Goal: Information Seeking & Learning: Learn about a topic

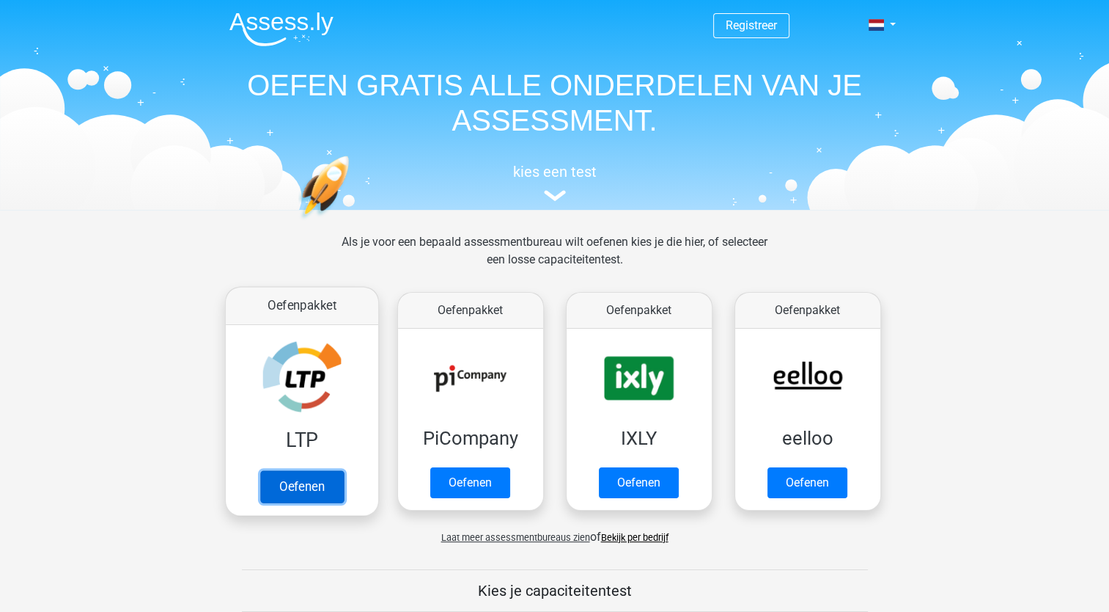
click at [307, 485] on link "Oefenen" at bounding box center [302, 486] width 84 height 32
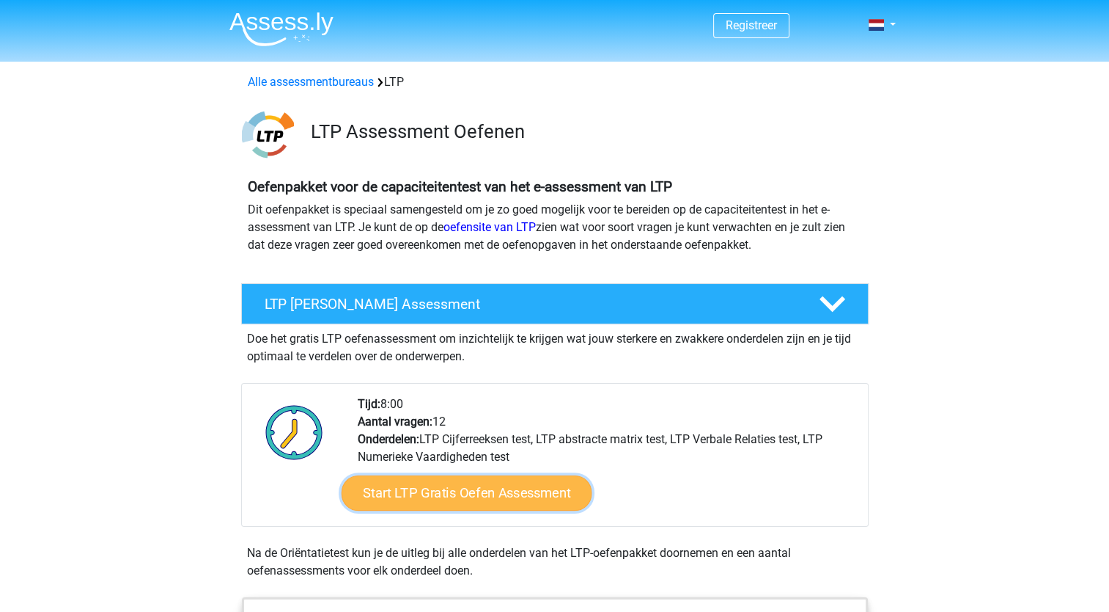
click at [463, 487] on link "Start LTP Gratis Oefen Assessment" at bounding box center [466, 492] width 251 height 35
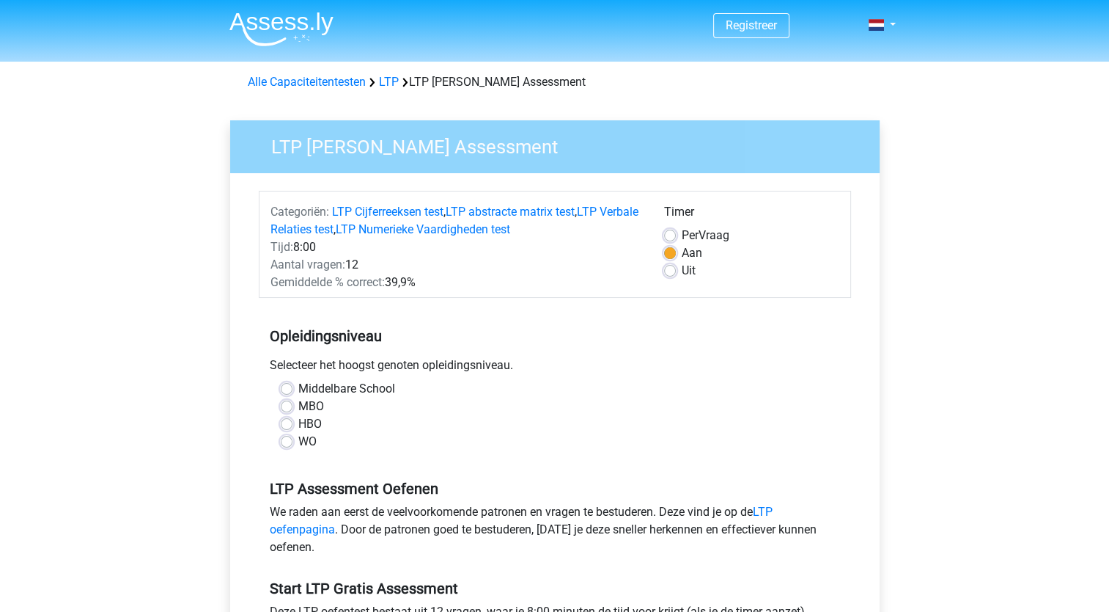
click at [460, 312] on div "Opleidingsniveau Selecteer het hoogst genoten opleidingsniveau. [GEOGRAPHIC_DAT…" at bounding box center [555, 383] width 592 height 158
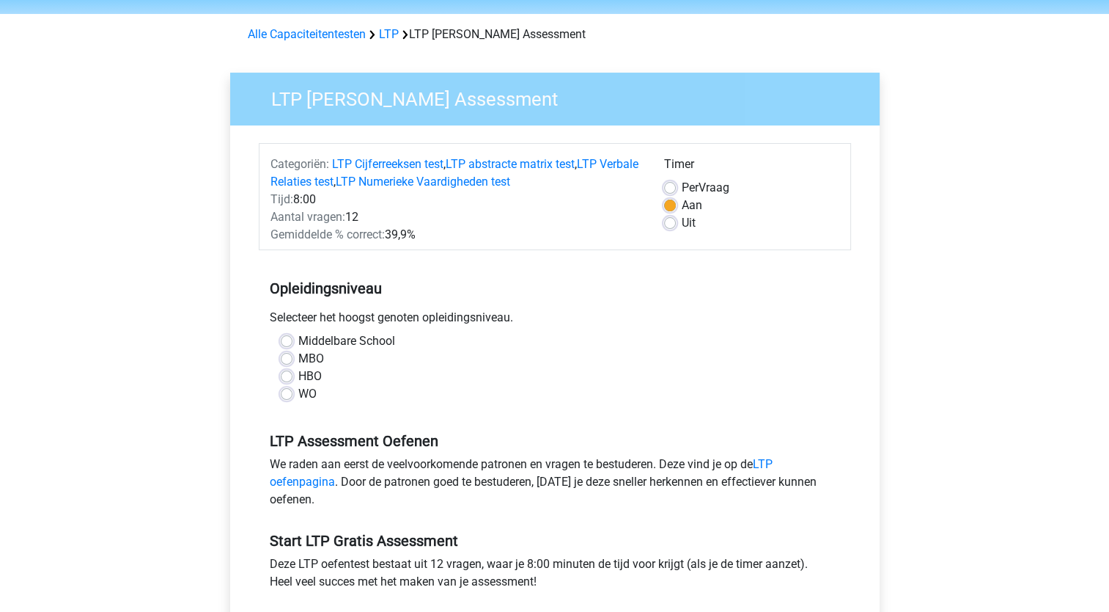
scroll to position [73, 0]
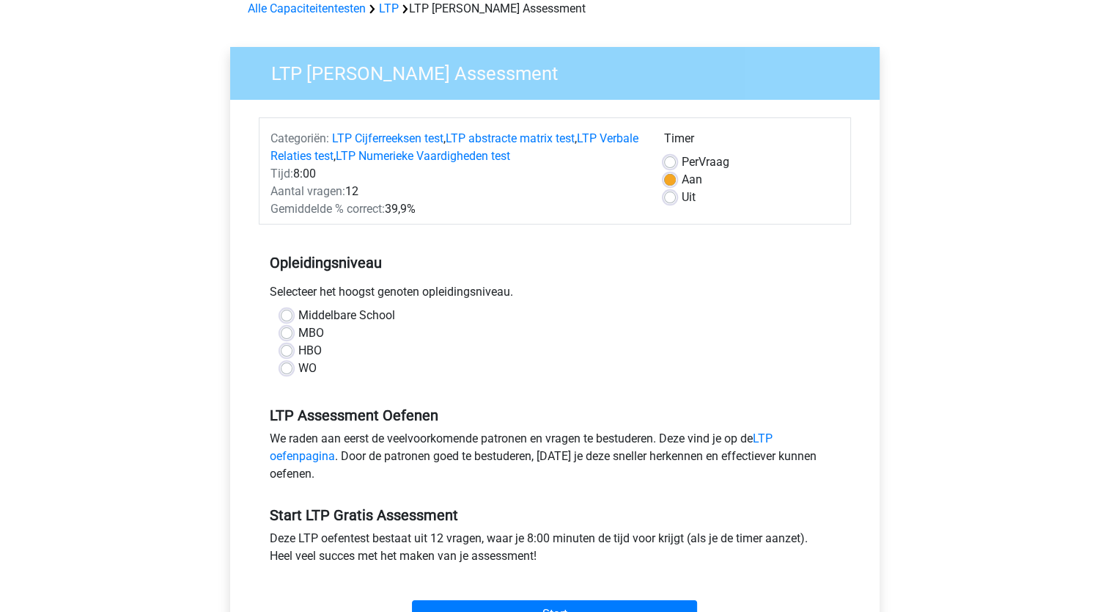
click at [298, 330] on label "MBO" at bounding box center [311, 333] width 26 height 18
click at [289, 330] on input "MBO" at bounding box center [287, 331] width 12 height 15
radio input "true"
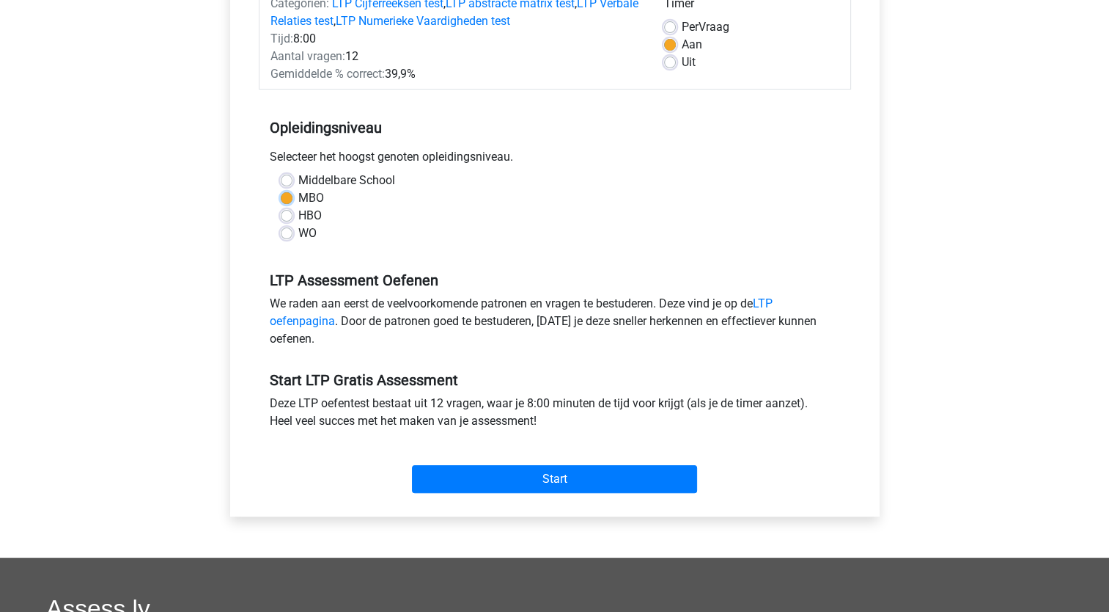
scroll to position [220, 0]
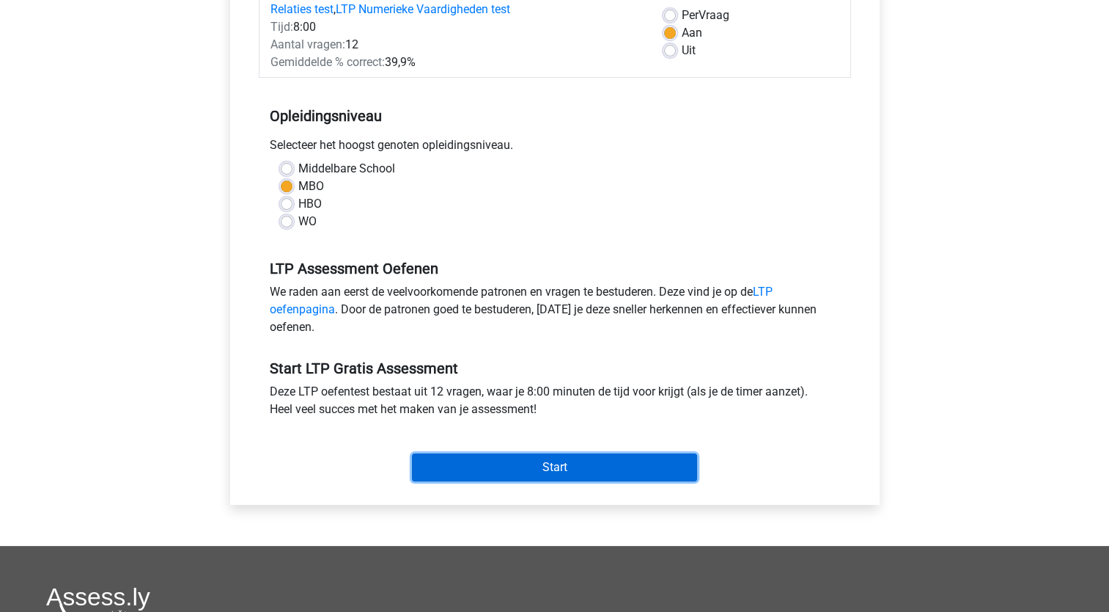
click at [572, 461] on input "Start" at bounding box center [554, 467] width 285 height 28
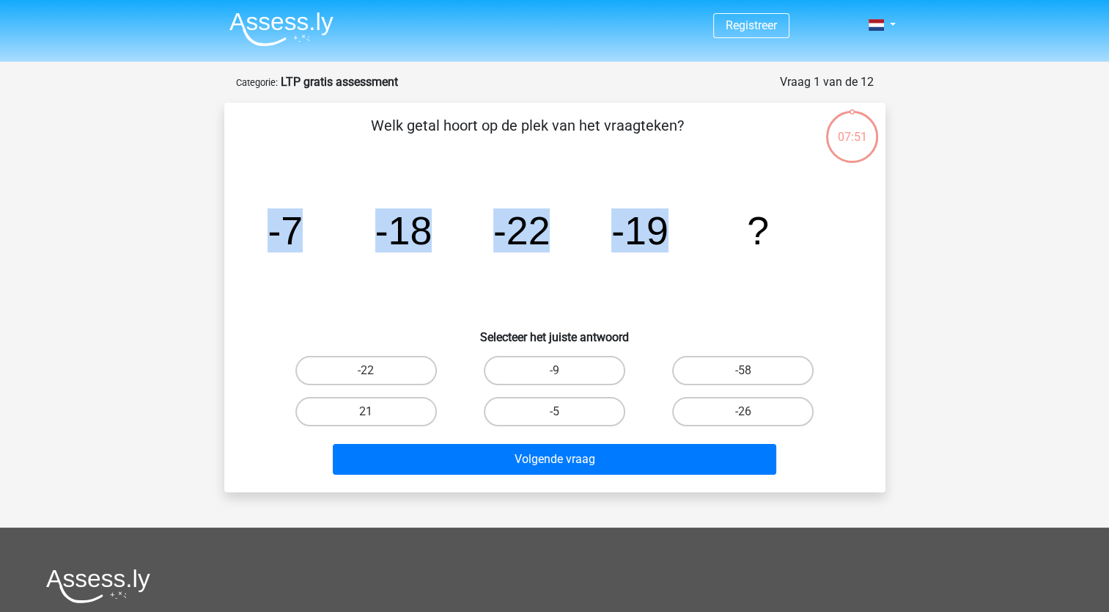
drag, startPoint x: 692, startPoint y: 229, endPoint x: 253, endPoint y: 221, distance: 439.3
click at [253, 221] on div "image/svg+xml -7 -18 -22 -19 ?" at bounding box center [555, 244] width 614 height 148
drag, startPoint x: 253, startPoint y: 221, endPoint x: 284, endPoint y: 232, distance: 32.7
copy g "-7 -18 -22 -19"
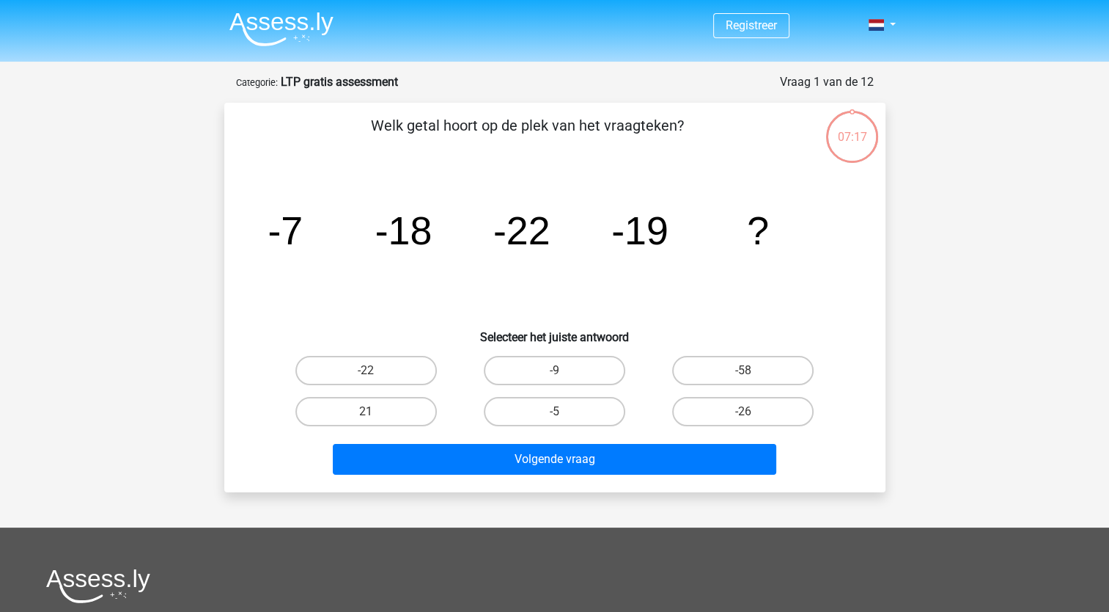
click at [867, 258] on div "Welk getal hoort op de plek van het vraagteken? image/svg+xml -7 -18 -22 -19 ? …" at bounding box center [555, 297] width 650 height 366
click at [557, 365] on label "-9" at bounding box center [555, 370] width 142 height 29
click at [557, 370] on input "-9" at bounding box center [559, 375] width 10 height 10
radio input "true"
click at [667, 407] on div "-26" at bounding box center [743, 411] width 177 height 29
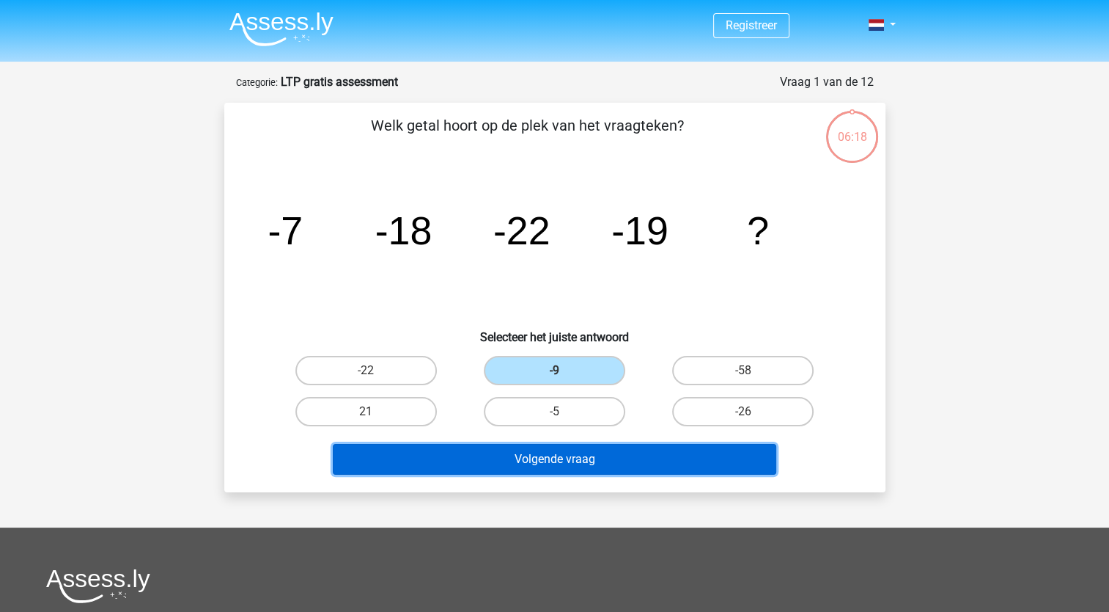
click at [620, 454] on button "Volgende vraag" at bounding box center [555, 459] width 444 height 31
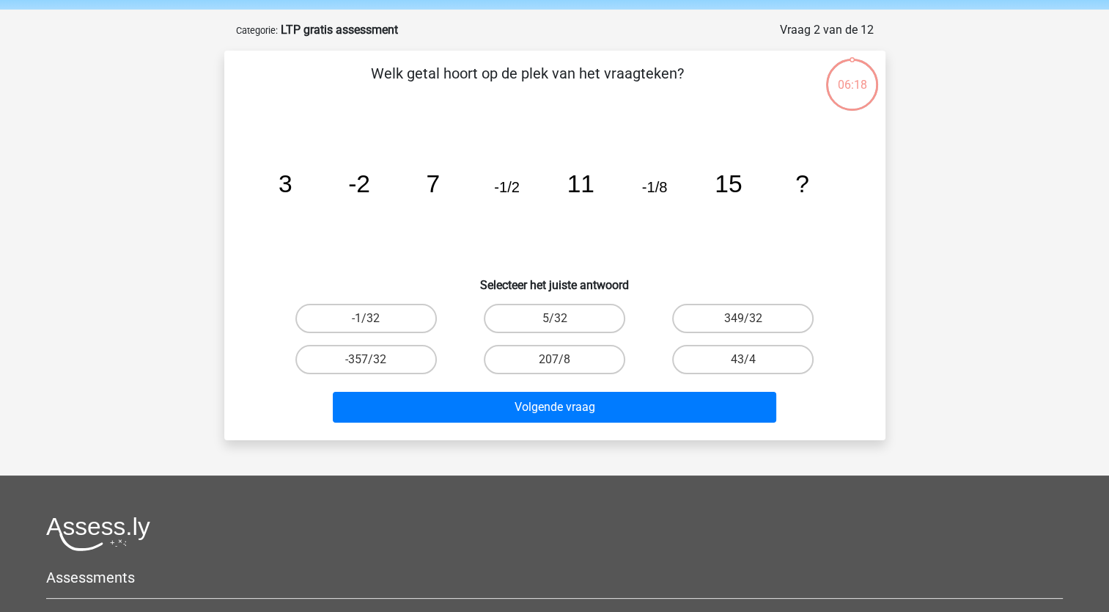
scroll to position [73, 0]
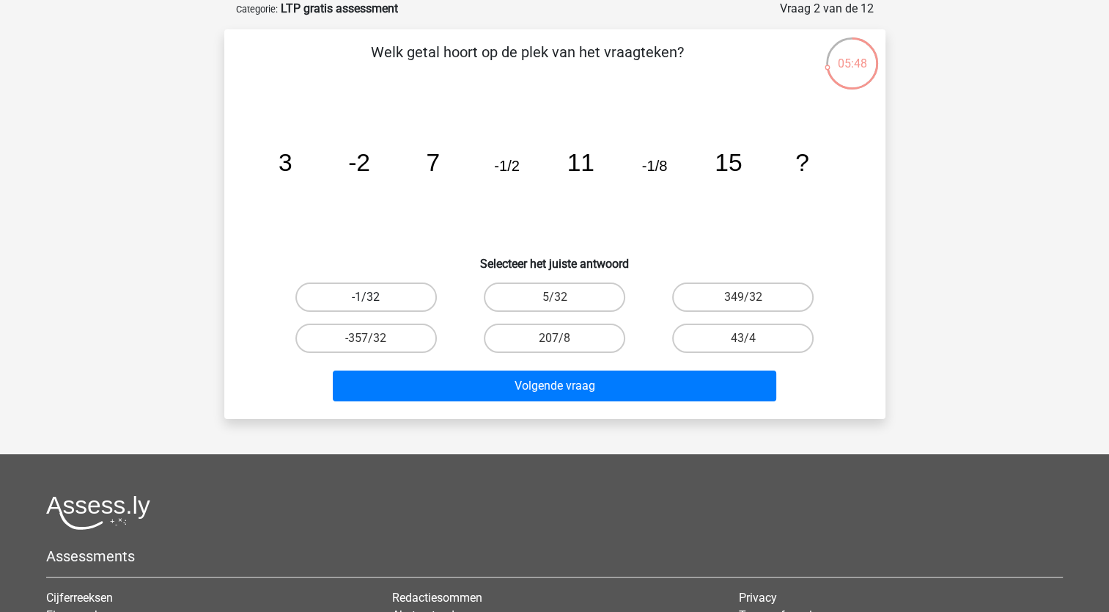
click at [398, 297] on label "-1/32" at bounding box center [367, 296] width 142 height 29
click at [375, 297] on input "-1/32" at bounding box center [371, 302] width 10 height 10
radio input "true"
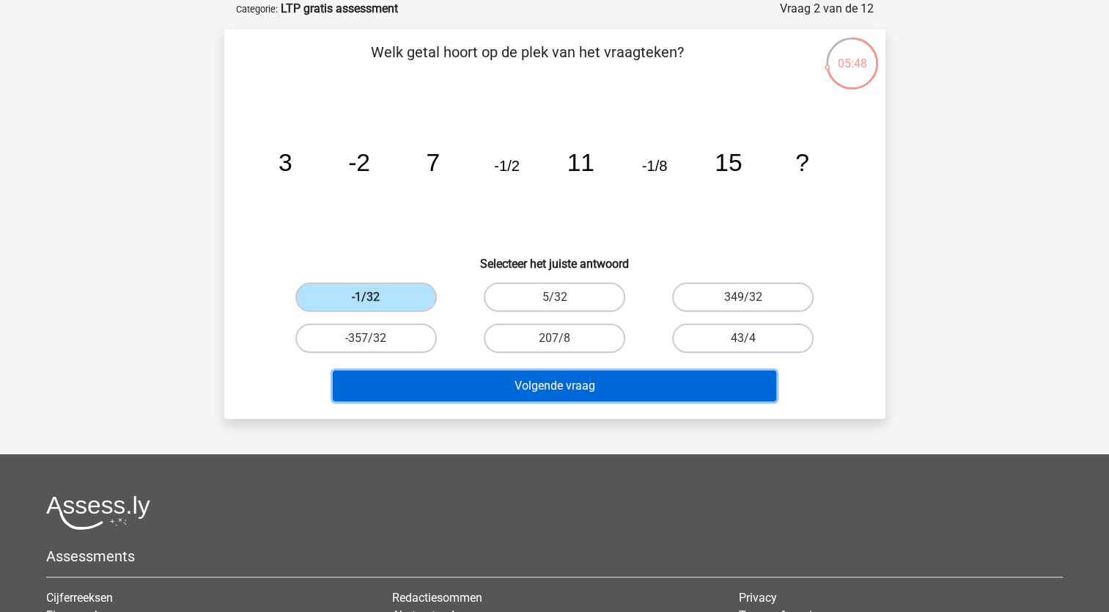
click at [568, 380] on button "Volgende vraag" at bounding box center [555, 385] width 444 height 31
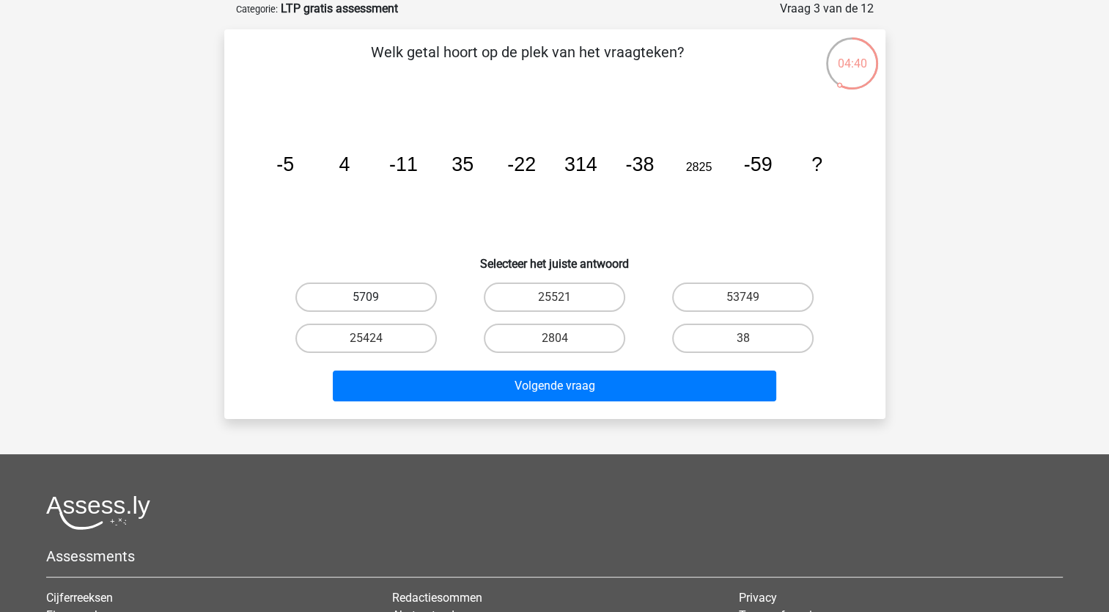
click at [364, 298] on label "5709" at bounding box center [367, 296] width 142 height 29
click at [366, 298] on input "5709" at bounding box center [371, 302] width 10 height 10
radio input "true"
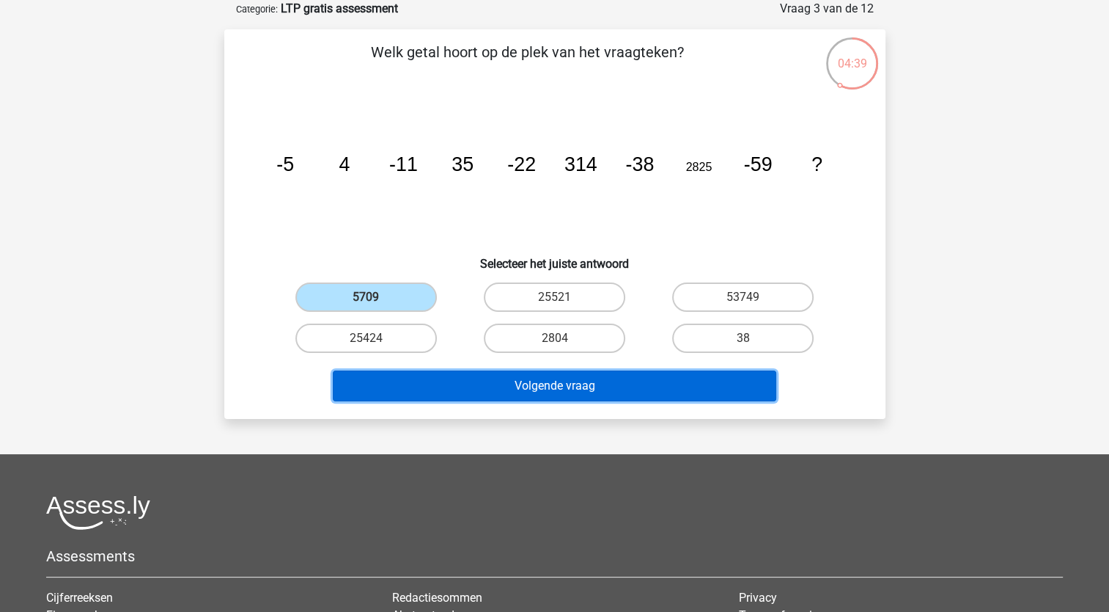
click at [601, 387] on button "Volgende vraag" at bounding box center [555, 385] width 444 height 31
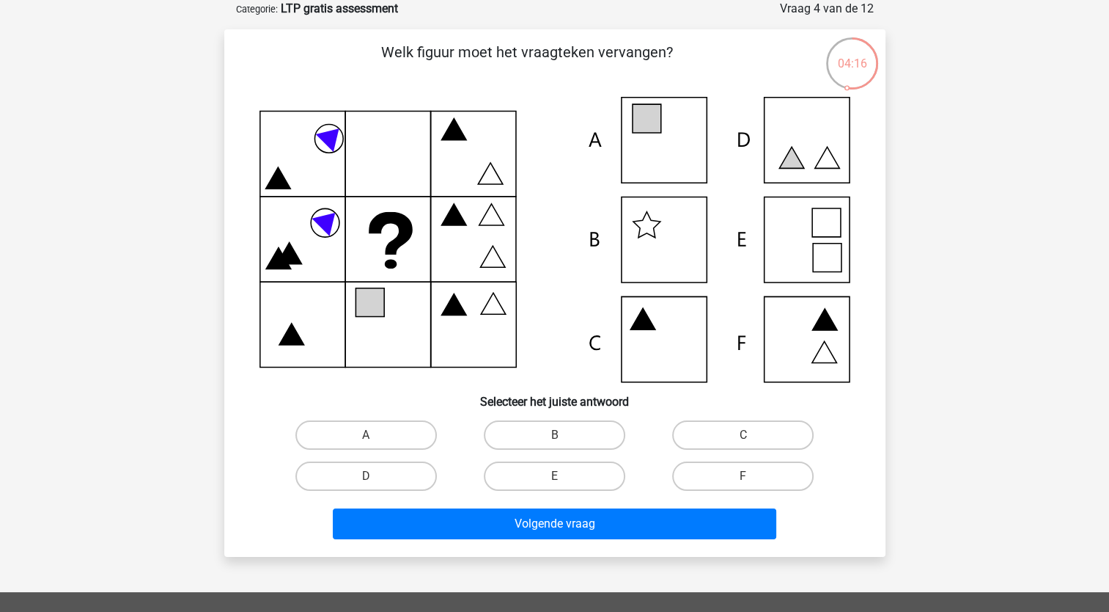
click at [796, 333] on icon at bounding box center [555, 239] width 591 height 285
click at [748, 480] on input "F" at bounding box center [749, 481] width 10 height 10
radio input "true"
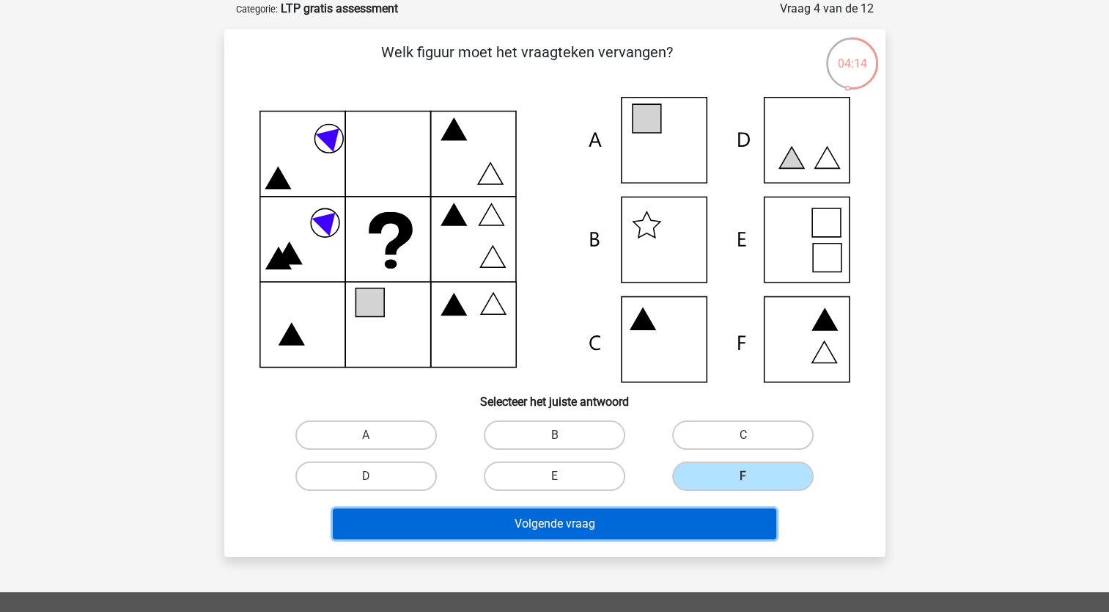
click at [554, 518] on button "Volgende vraag" at bounding box center [555, 523] width 444 height 31
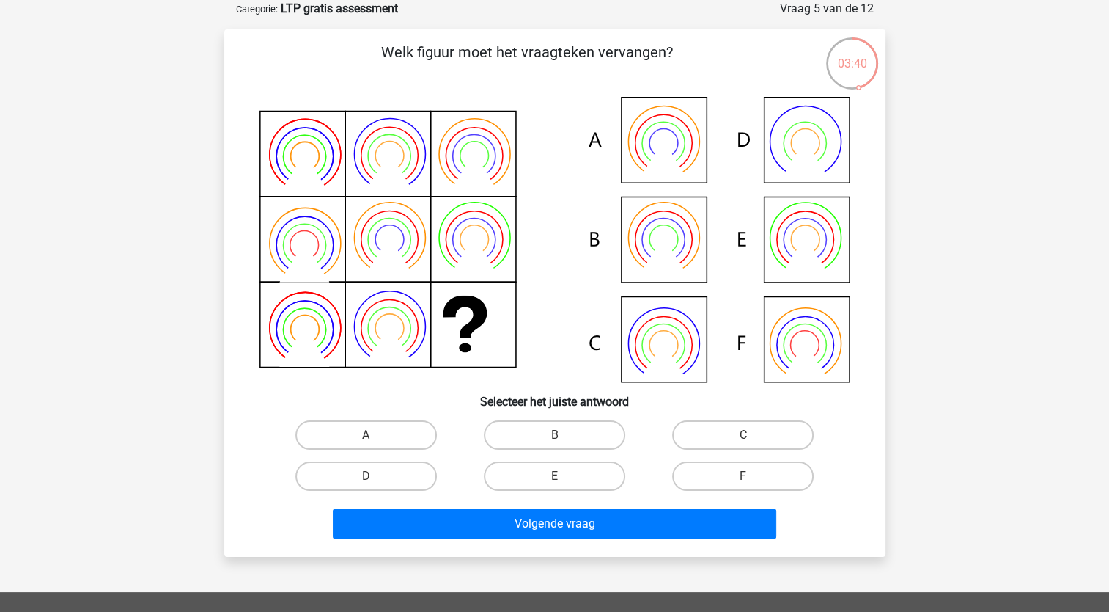
click at [806, 344] on icon at bounding box center [555, 239] width 591 height 285
click at [768, 477] on label "F" at bounding box center [743, 475] width 142 height 29
click at [753, 477] on input "F" at bounding box center [749, 481] width 10 height 10
radio input "true"
click at [635, 544] on div "Welk figuur moet het vraagteken vervangen?" at bounding box center [554, 292] width 661 height 527
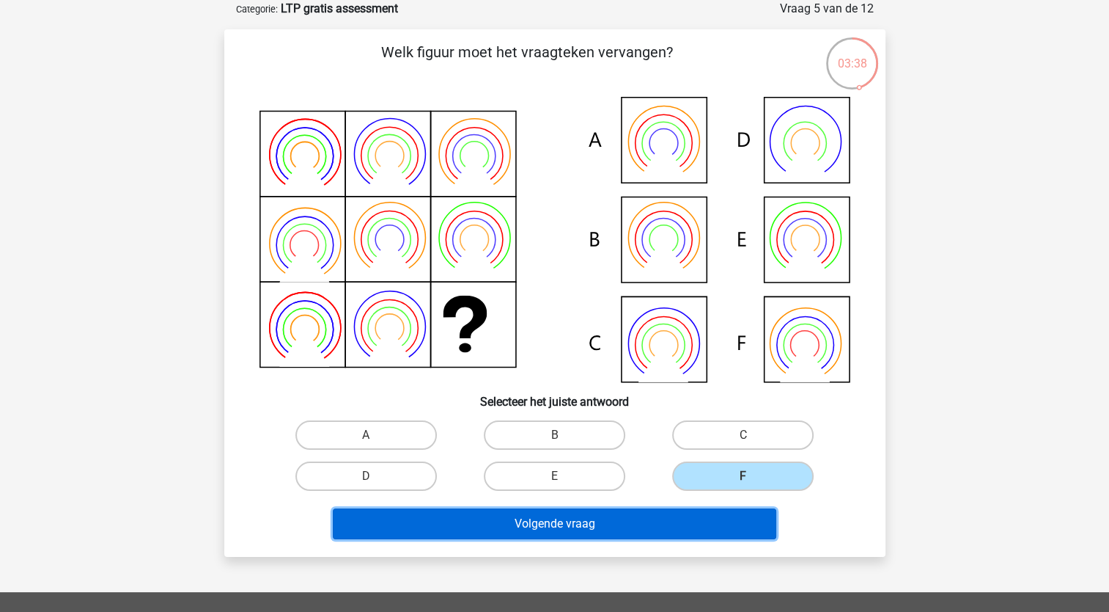
click at [634, 528] on button "Volgende vraag" at bounding box center [555, 523] width 444 height 31
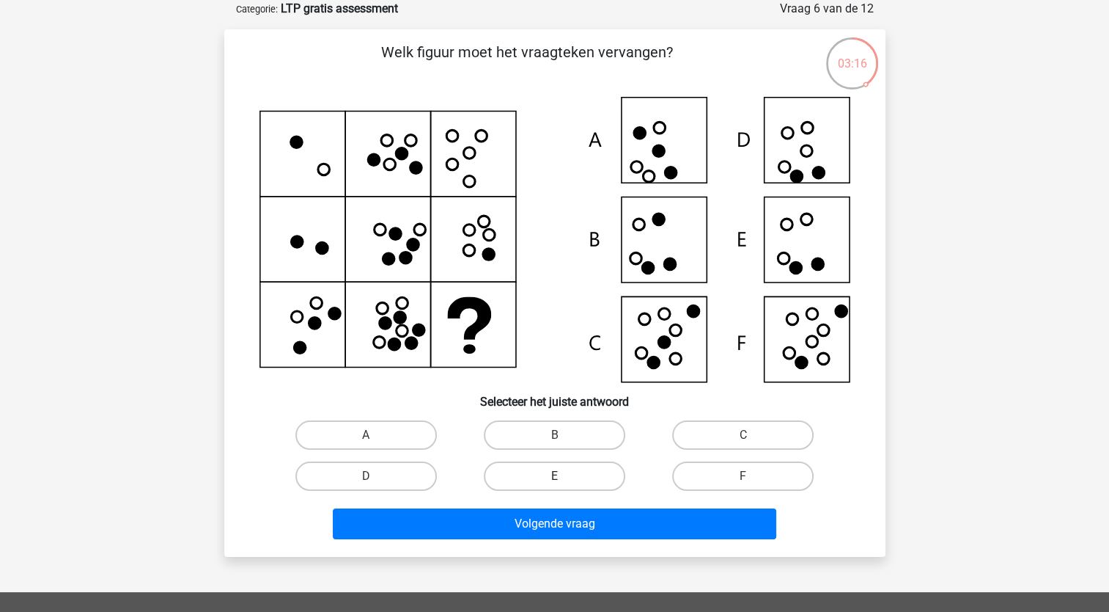
click at [541, 478] on label "E" at bounding box center [555, 475] width 142 height 29
click at [554, 478] on input "E" at bounding box center [559, 481] width 10 height 10
radio input "true"
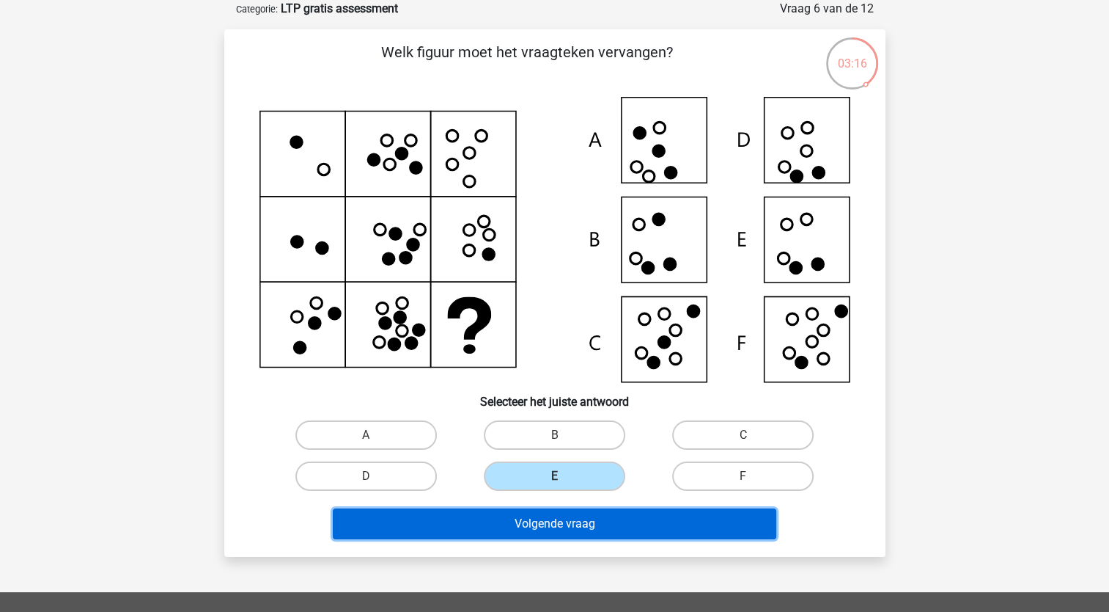
click at [568, 524] on button "Volgende vraag" at bounding box center [555, 523] width 444 height 31
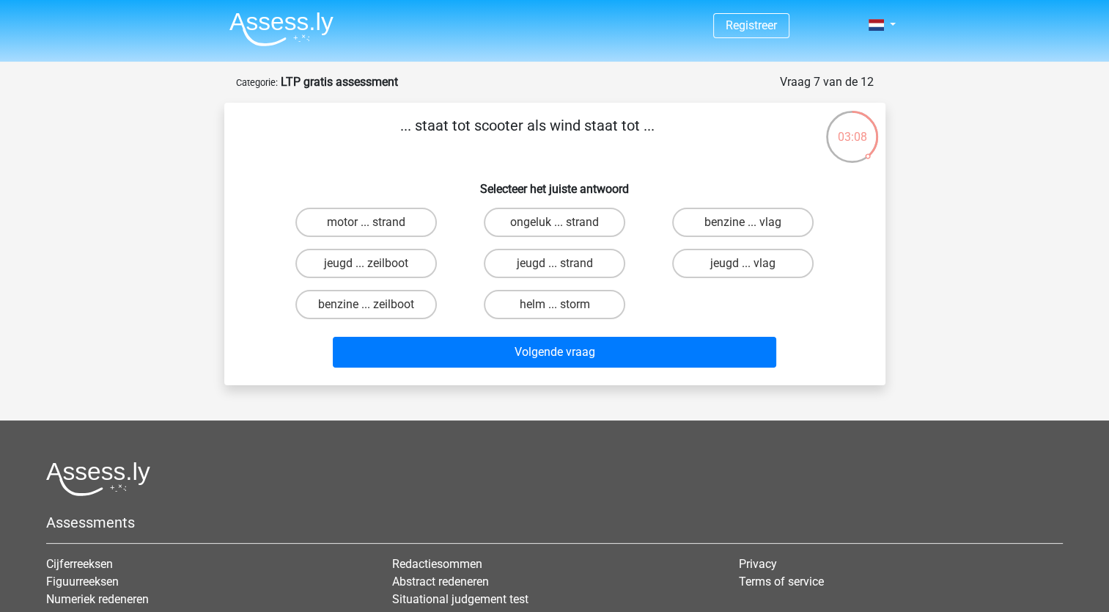
scroll to position [0, 0]
click at [403, 263] on label "jeugd ... zeilboot" at bounding box center [367, 263] width 142 height 29
click at [375, 263] on input "jeugd ... zeilboot" at bounding box center [371, 268] width 10 height 10
radio input "true"
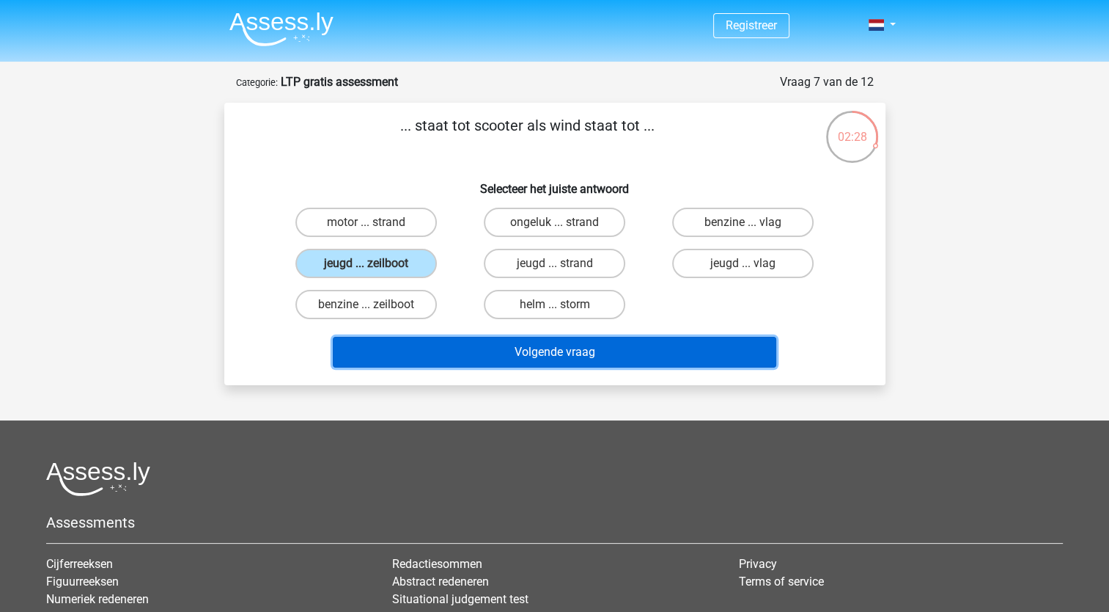
click at [575, 355] on button "Volgende vraag" at bounding box center [555, 352] width 444 height 31
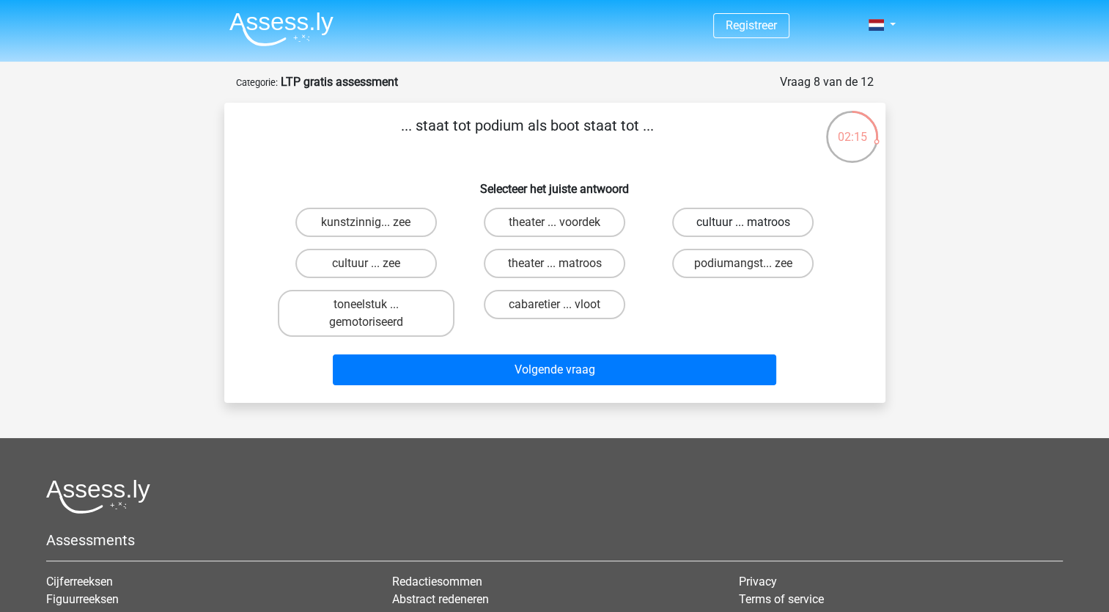
click at [723, 217] on label "cultuur ... matroos" at bounding box center [743, 222] width 142 height 29
click at [744, 222] on input "cultuur ... matroos" at bounding box center [749, 227] width 10 height 10
radio input "true"
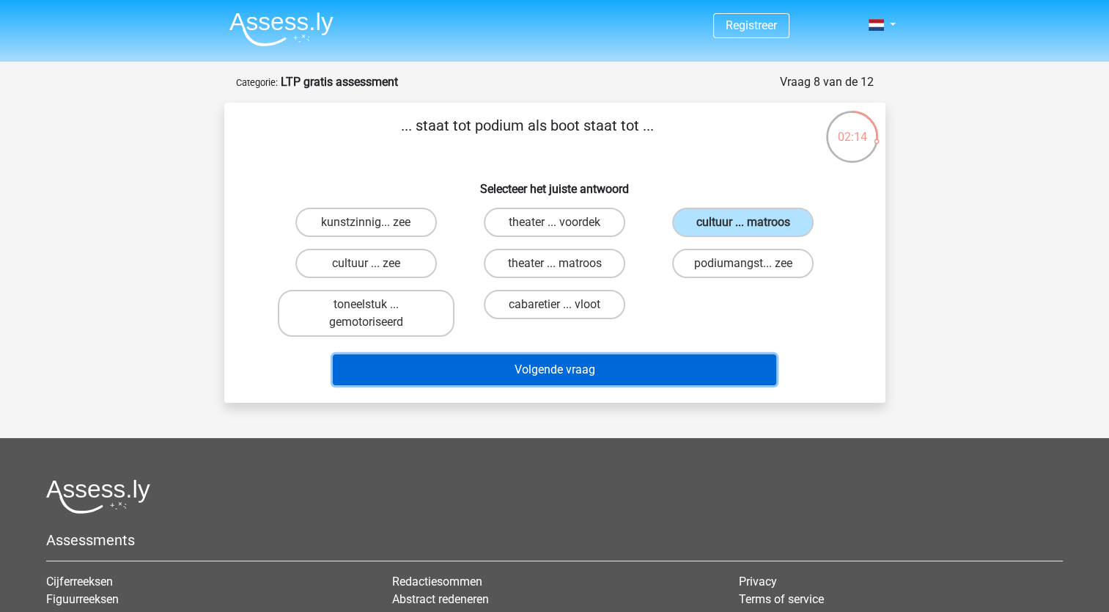
click at [583, 367] on button "Volgende vraag" at bounding box center [555, 369] width 444 height 31
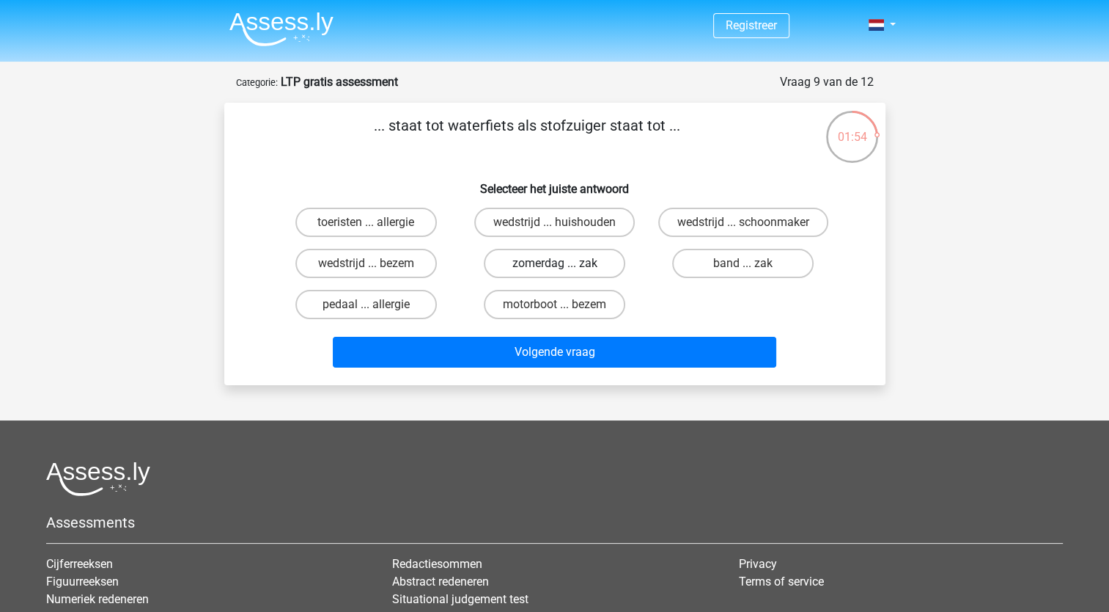
click at [597, 264] on label "zomerdag ... zak" at bounding box center [555, 263] width 142 height 29
click at [564, 264] on input "zomerdag ... zak" at bounding box center [559, 268] width 10 height 10
radio input "true"
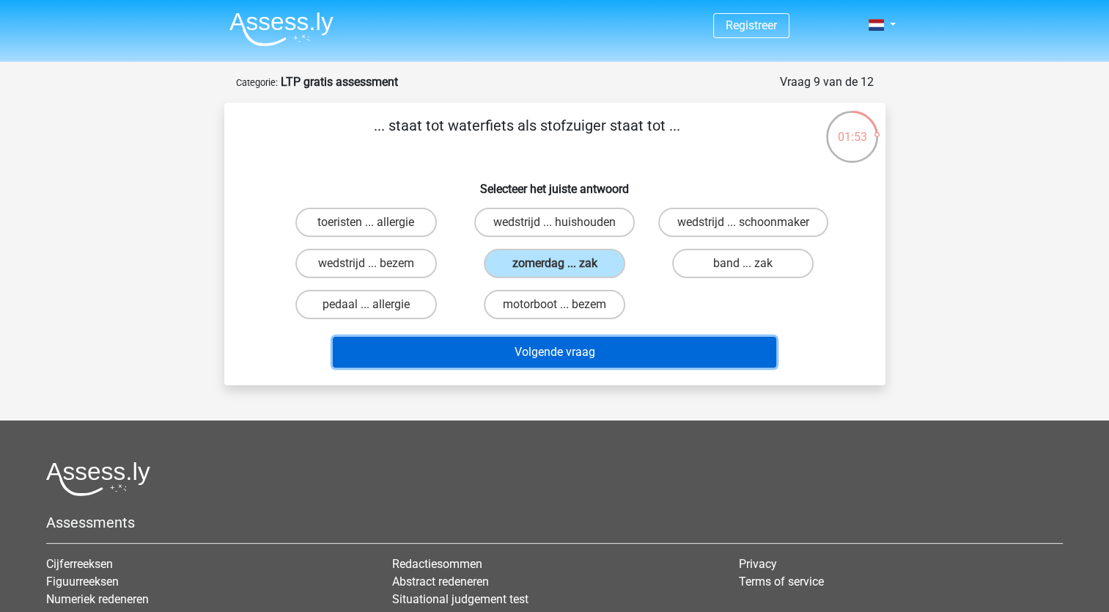
click at [659, 348] on button "Volgende vraag" at bounding box center [555, 352] width 444 height 31
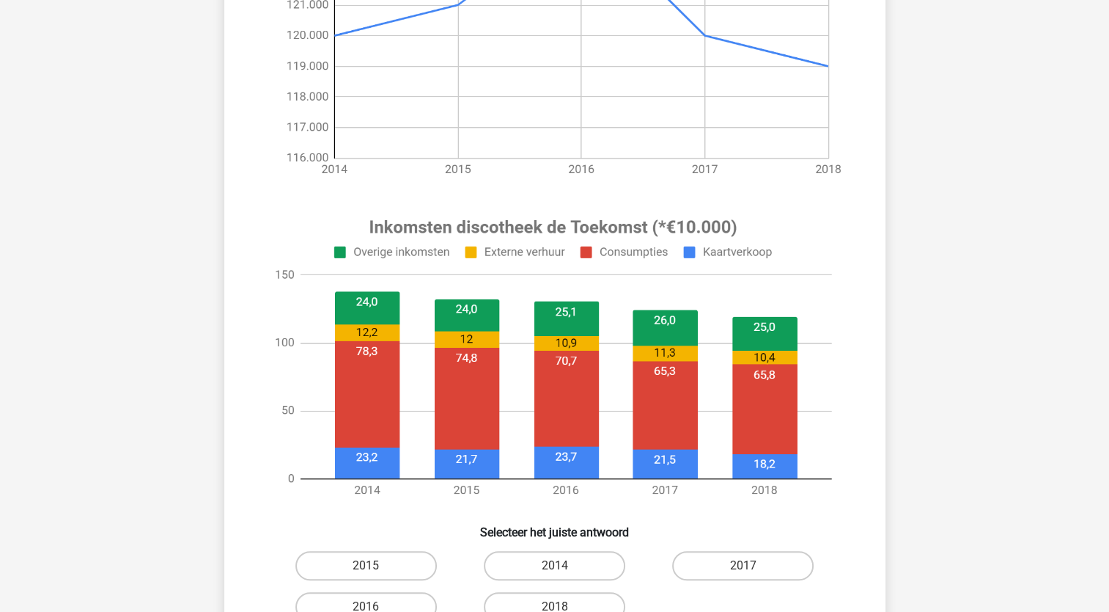
scroll to position [513, 0]
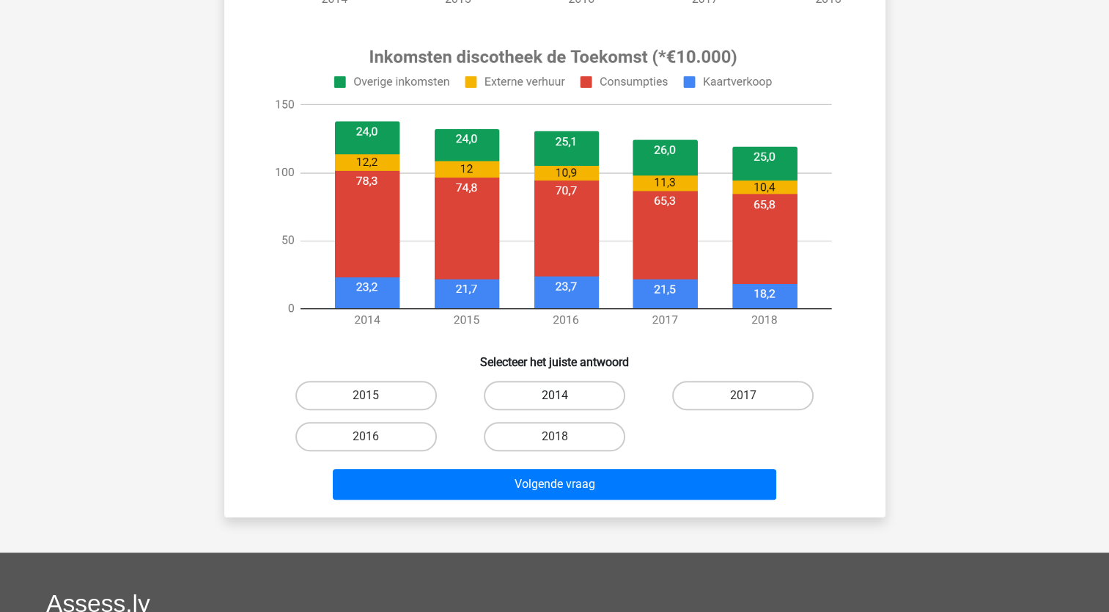
click at [536, 397] on label "2014" at bounding box center [555, 395] width 142 height 29
click at [554, 397] on input "2014" at bounding box center [559, 400] width 10 height 10
radio input "true"
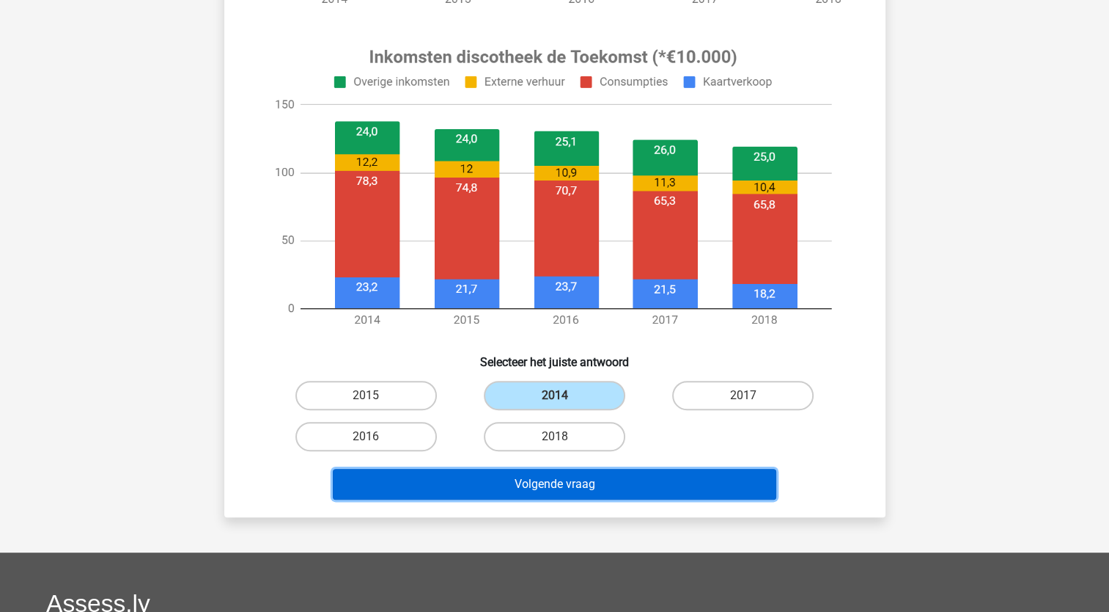
click at [602, 465] on div "Volgende vraag" at bounding box center [555, 481] width 614 height 48
click at [616, 480] on button "Volgende vraag" at bounding box center [555, 484] width 444 height 31
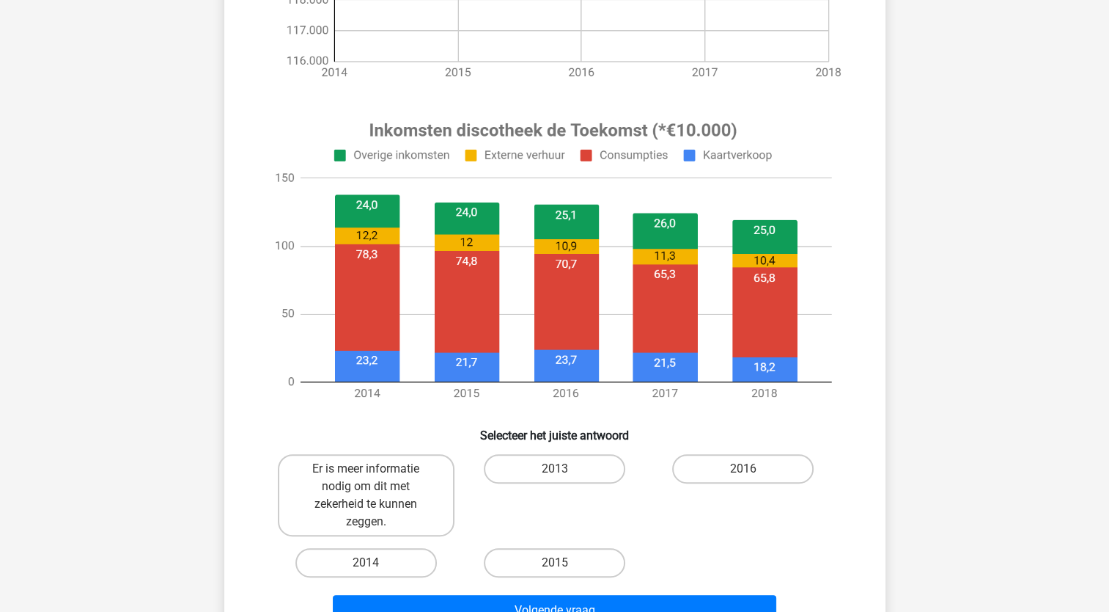
scroll to position [367, 0]
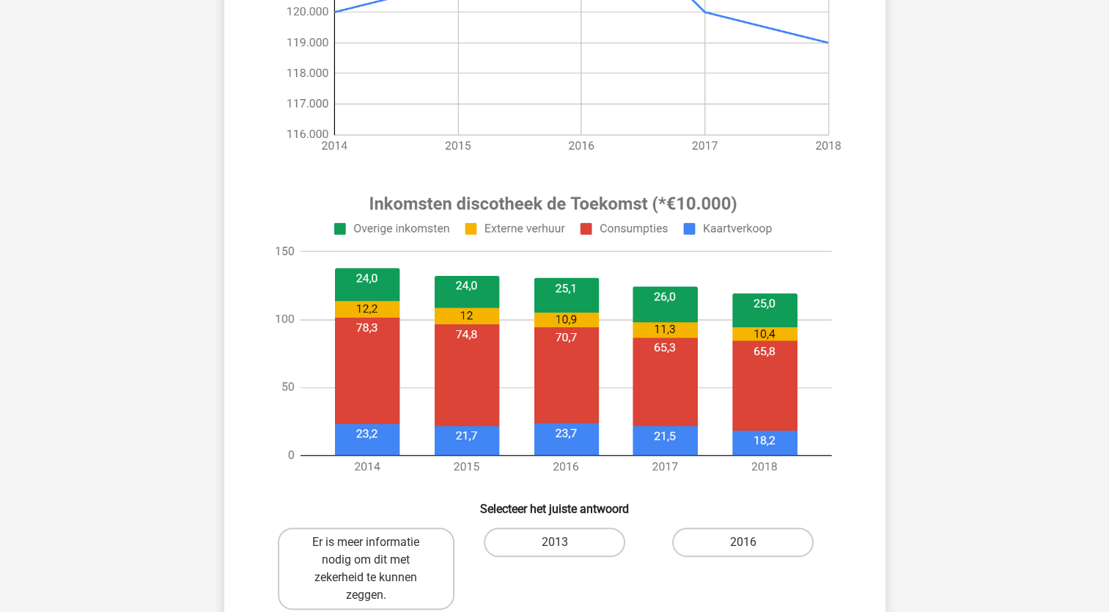
click at [660, 440] on image at bounding box center [553, 334] width 587 height 307
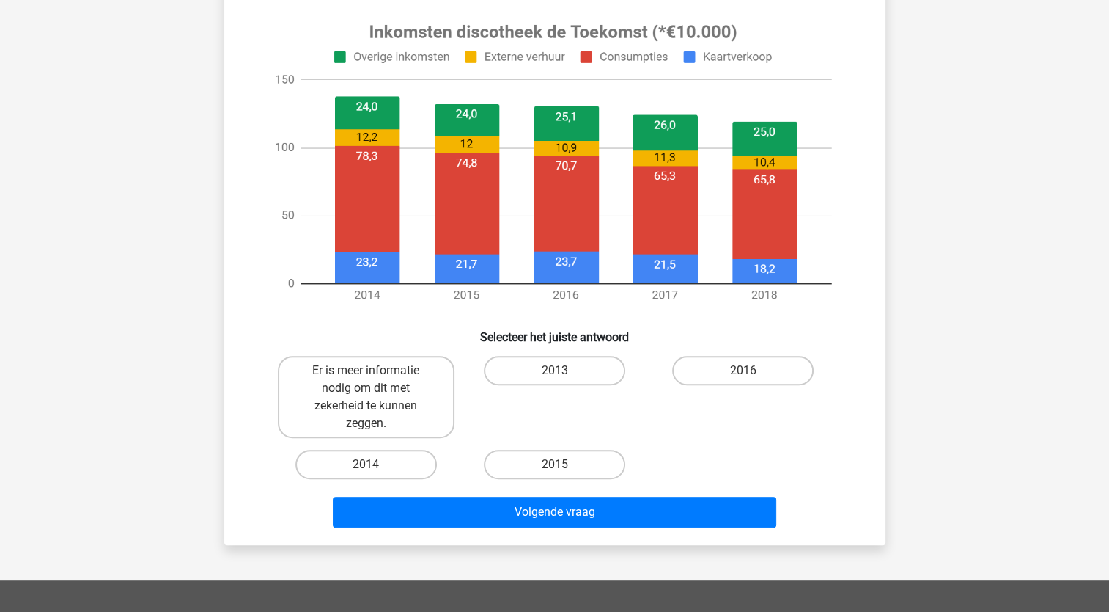
scroll to position [513, 0]
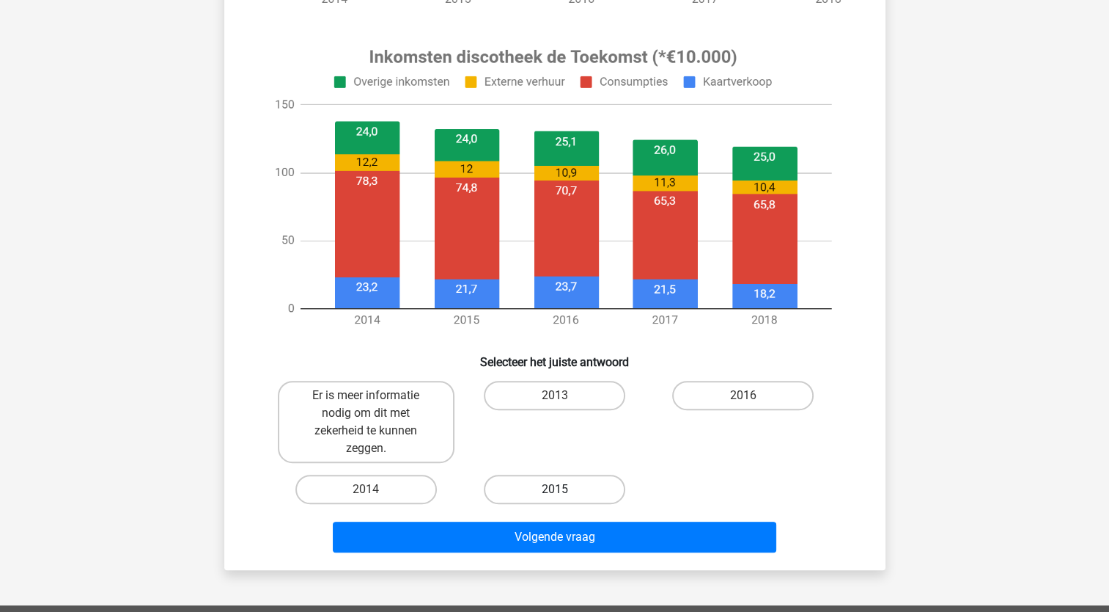
click at [538, 485] on label "2015" at bounding box center [555, 488] width 142 height 29
click at [554, 489] on input "2015" at bounding box center [559, 494] width 10 height 10
radio input "true"
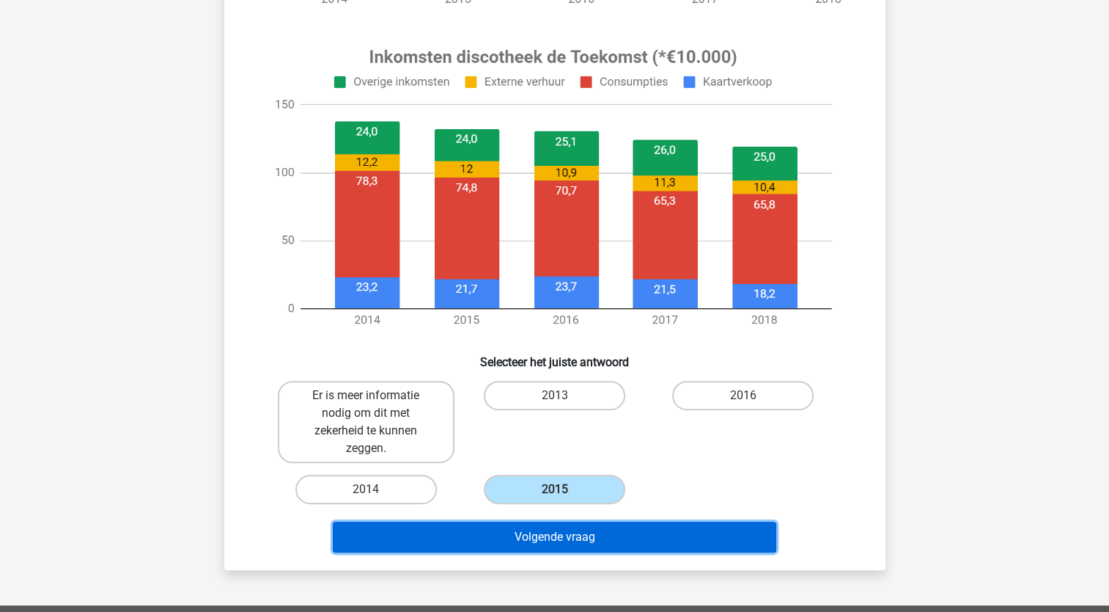
click at [578, 540] on button "Volgende vraag" at bounding box center [555, 536] width 444 height 31
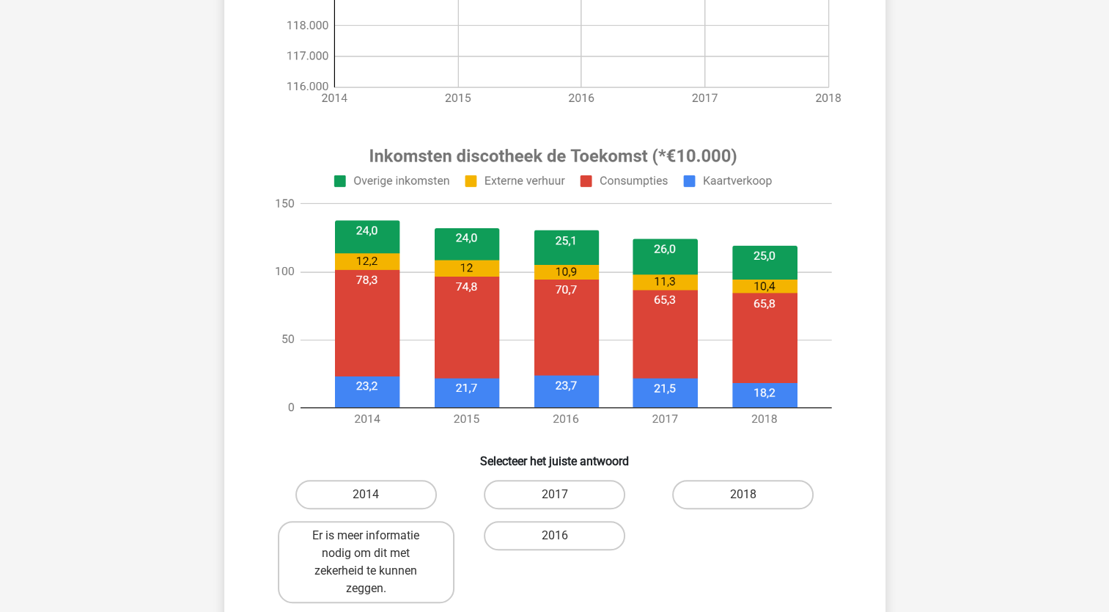
scroll to position [440, 0]
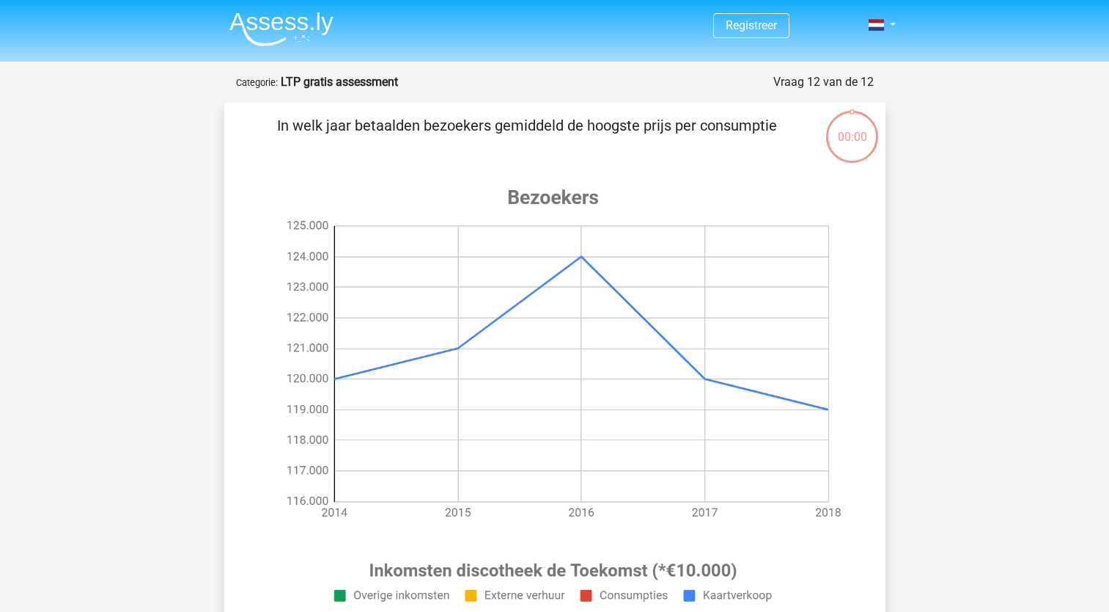
scroll to position [440, 0]
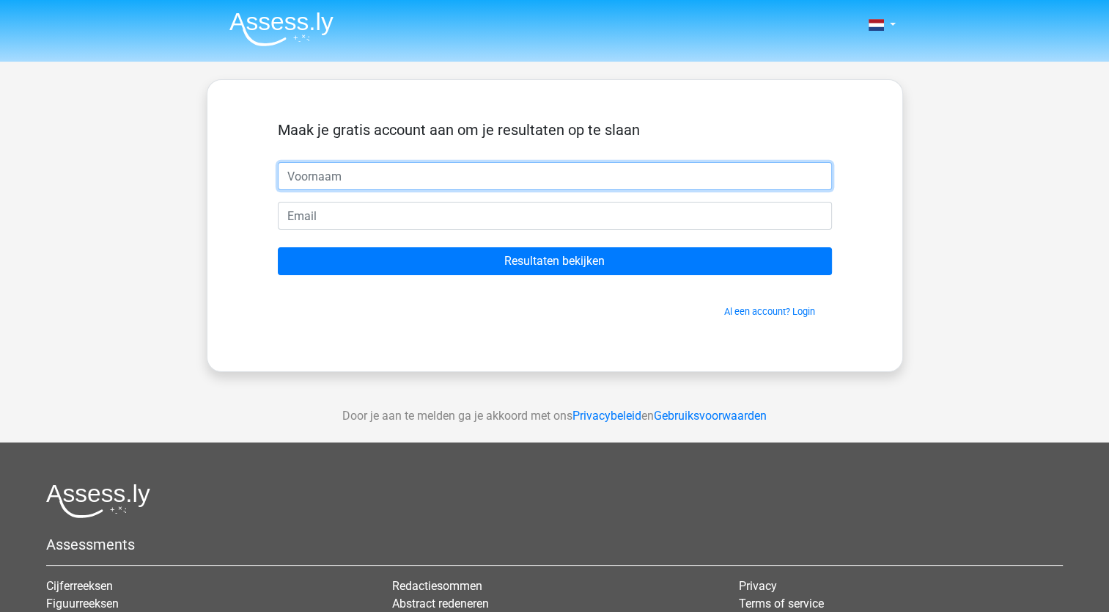
click at [372, 177] on input "text" at bounding box center [555, 176] width 554 height 28
click at [381, 178] on input "debb" at bounding box center [555, 176] width 554 height 28
type input "debby"
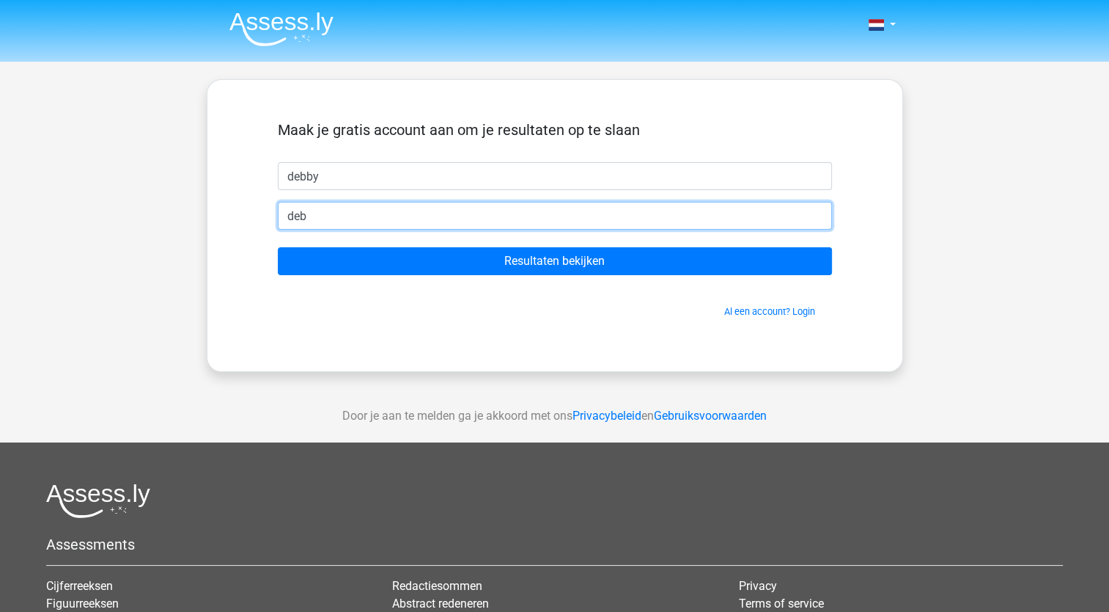
type input "[EMAIL_ADDRESS][DOMAIN_NAME]"
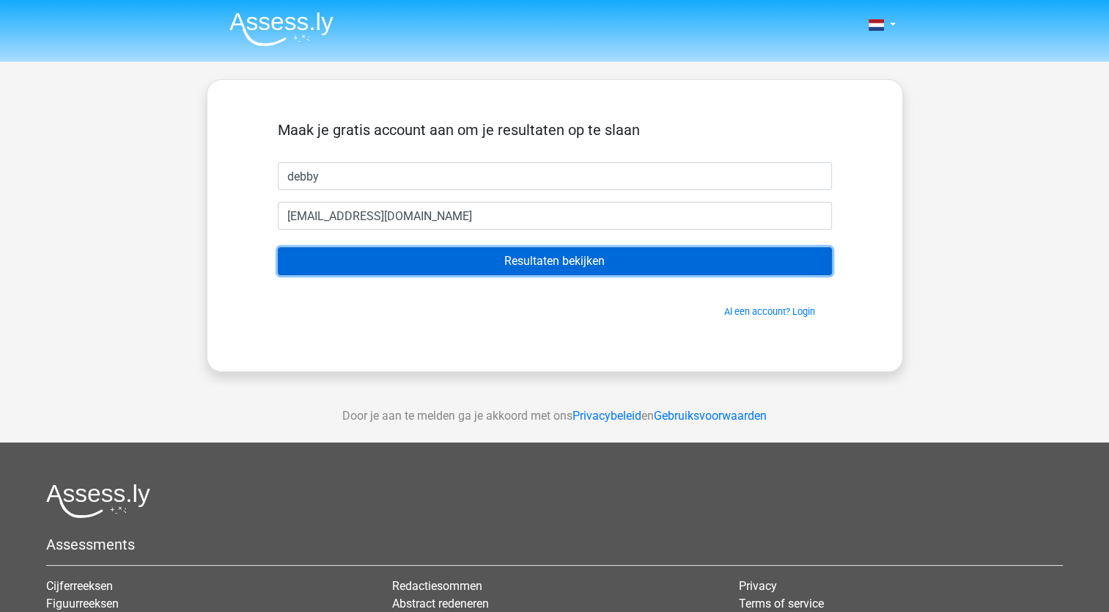
click at [535, 260] on input "Resultaten bekijken" at bounding box center [555, 261] width 554 height 28
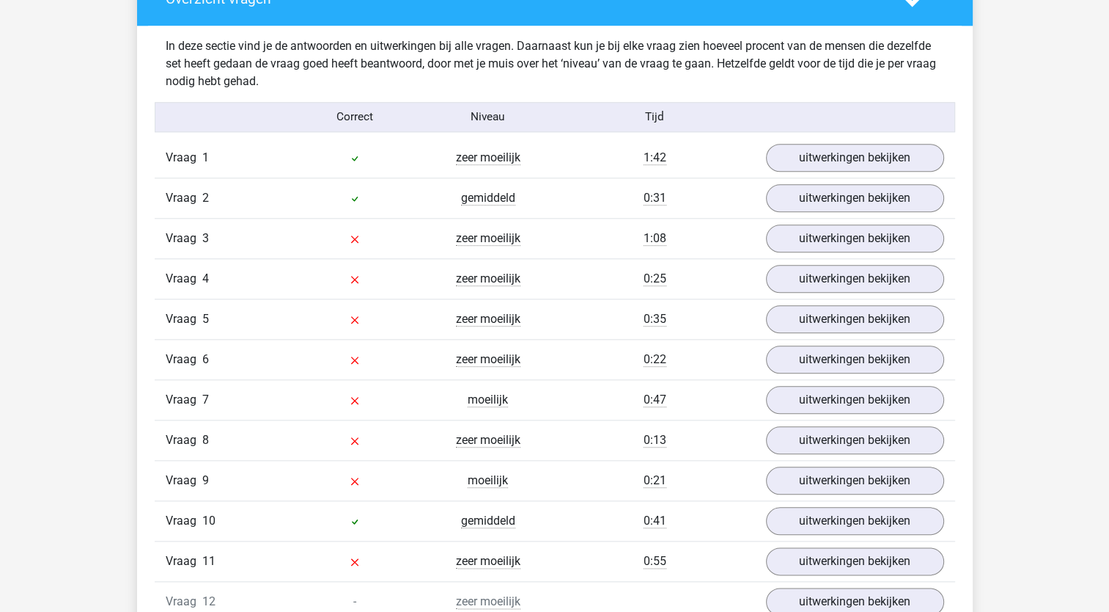
scroll to position [1540, 0]
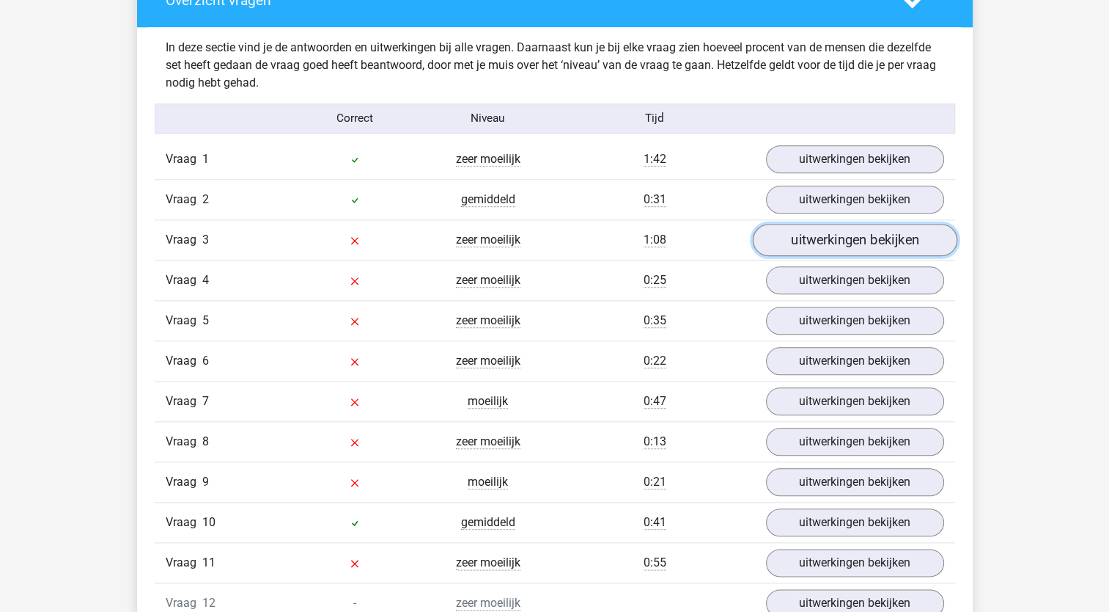
click at [892, 235] on link "uitwerkingen bekijken" at bounding box center [854, 240] width 205 height 32
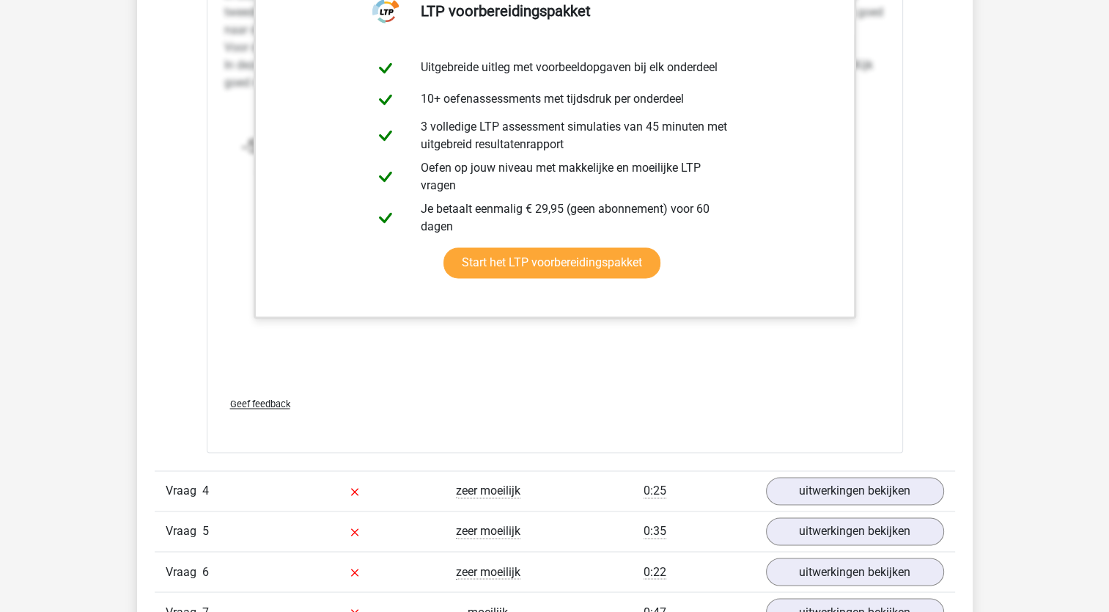
scroll to position [2420, 0]
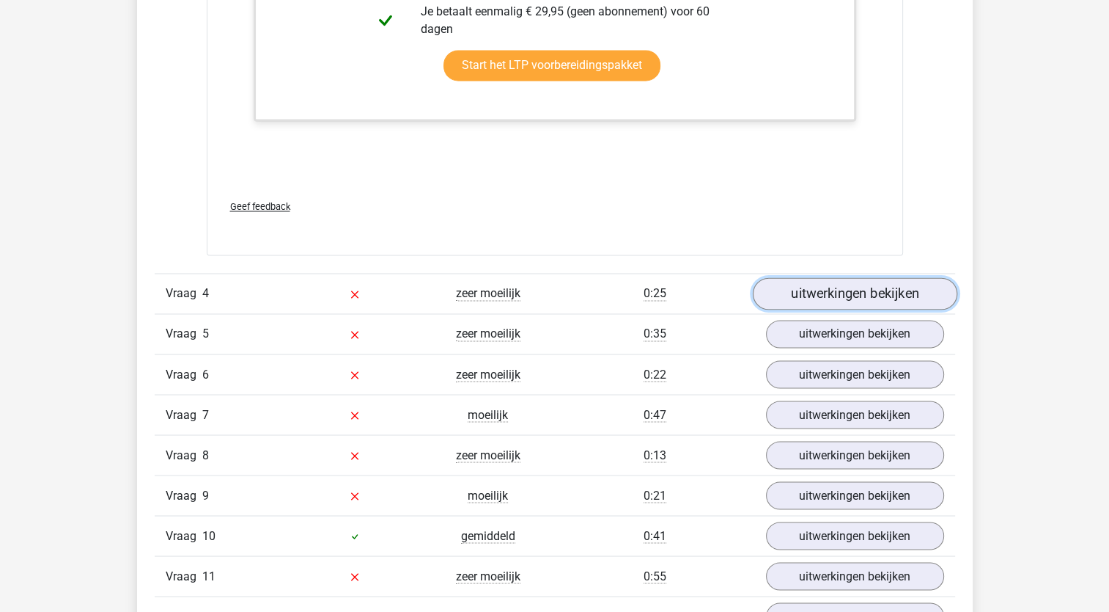
click at [868, 291] on link "uitwerkingen bekijken" at bounding box center [854, 293] width 205 height 32
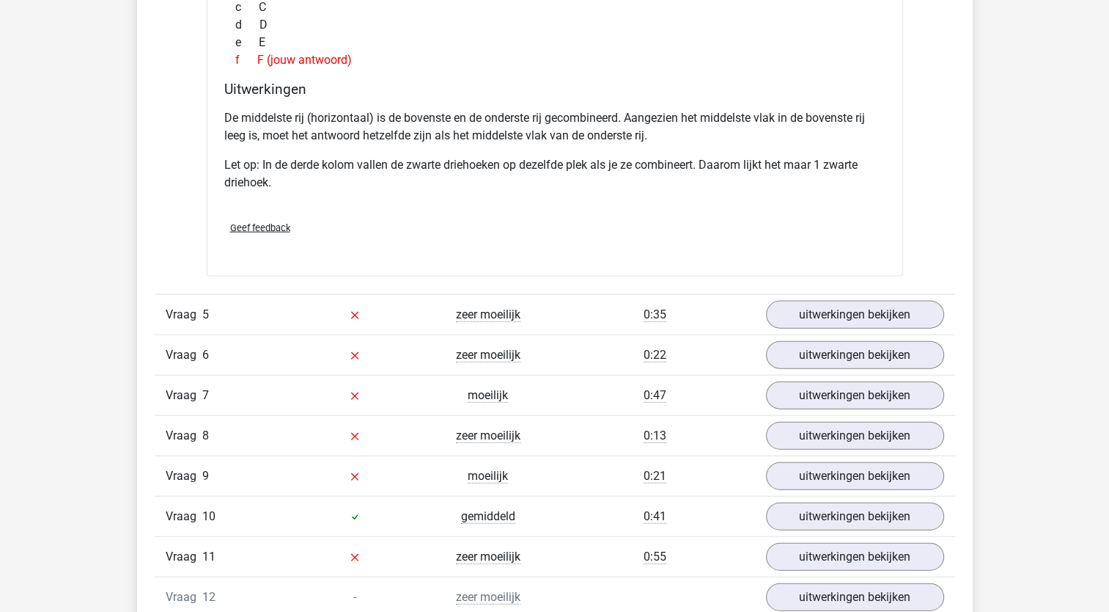
scroll to position [3226, 0]
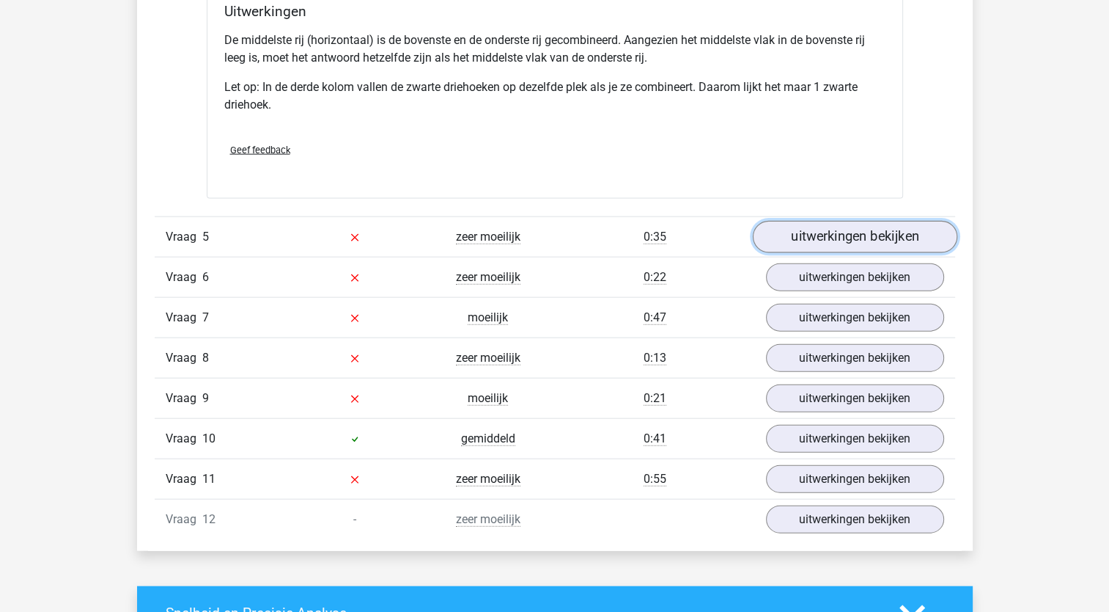
click at [873, 232] on link "uitwerkingen bekijken" at bounding box center [854, 237] width 205 height 32
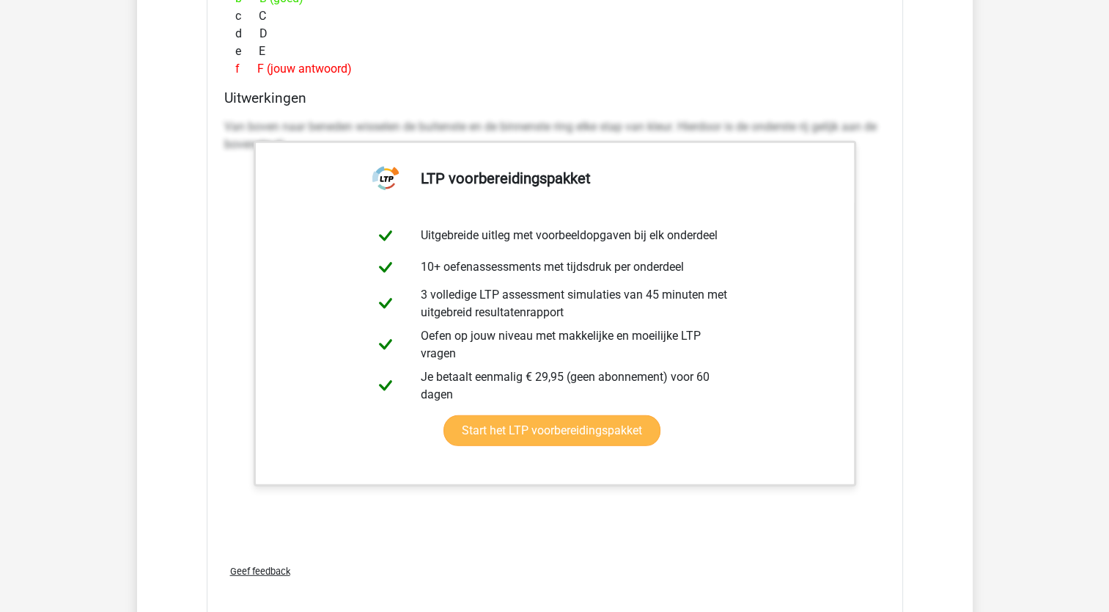
scroll to position [4180, 0]
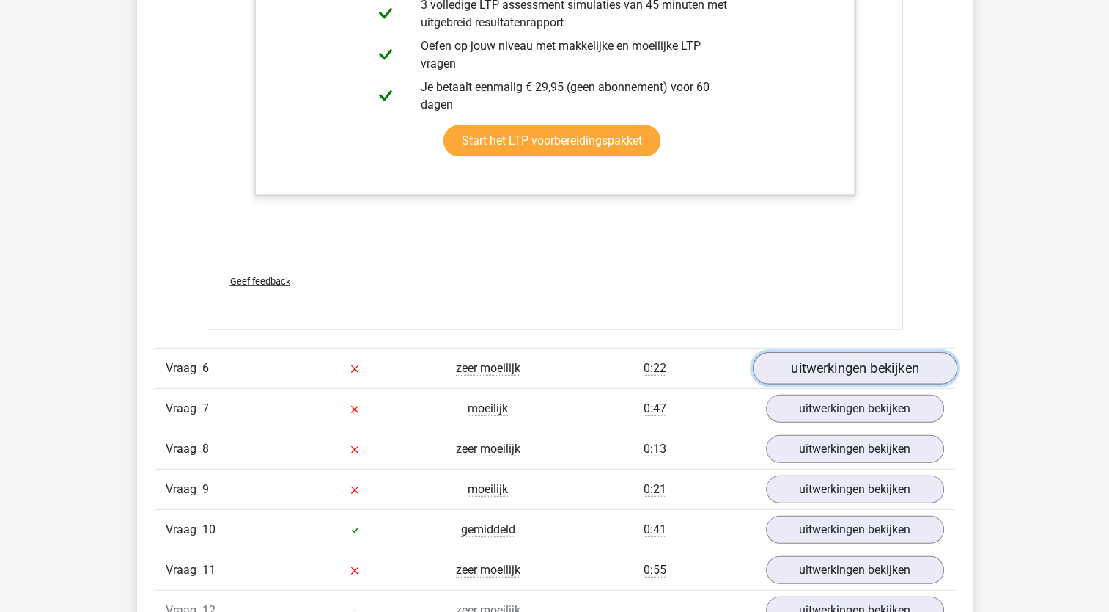
click at [821, 362] on link "uitwerkingen bekijken" at bounding box center [854, 369] width 205 height 32
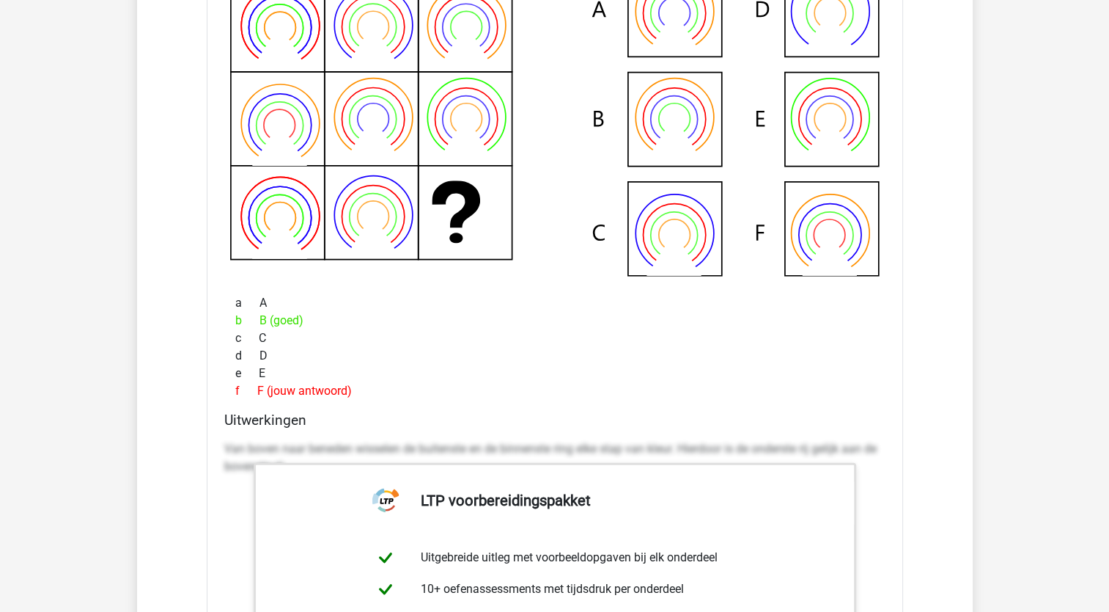
scroll to position [3593, 0]
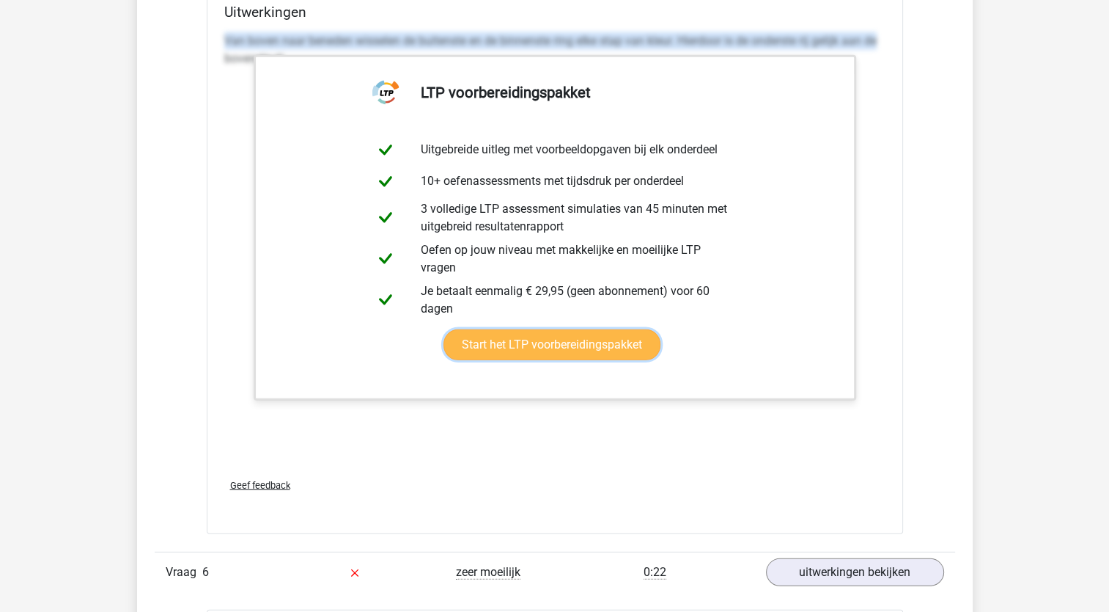
scroll to position [3886, 0]
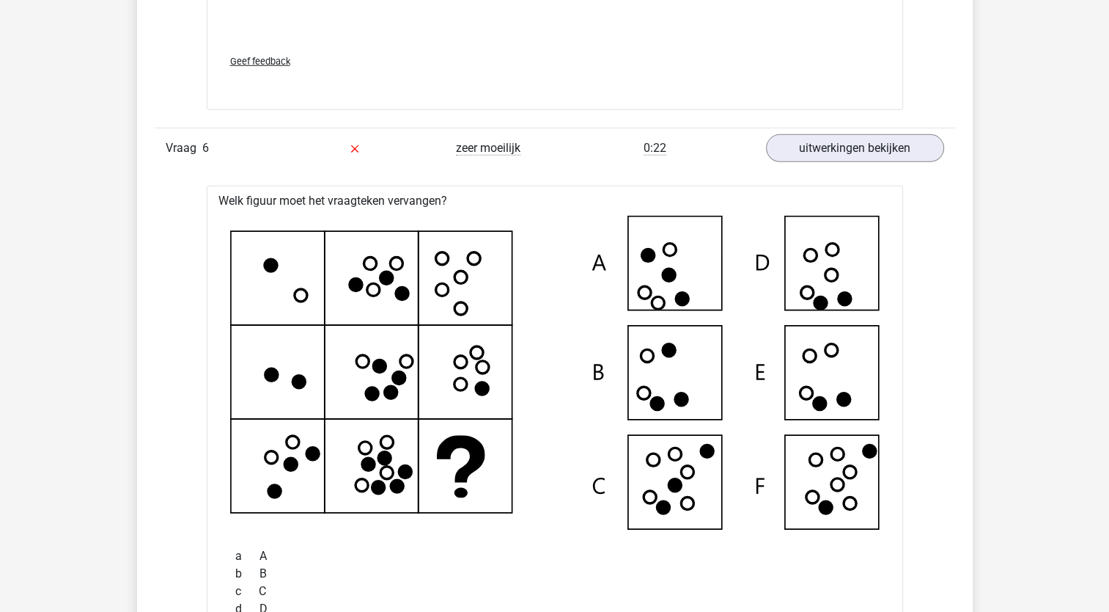
scroll to position [4326, 0]
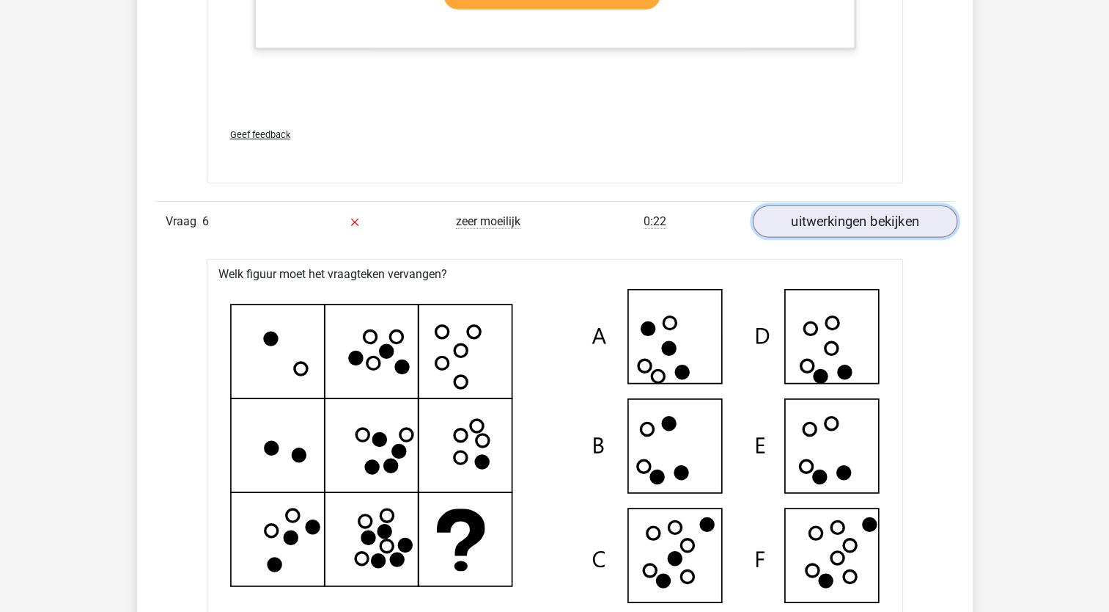
click at [892, 222] on link "uitwerkingen bekijken" at bounding box center [854, 222] width 205 height 32
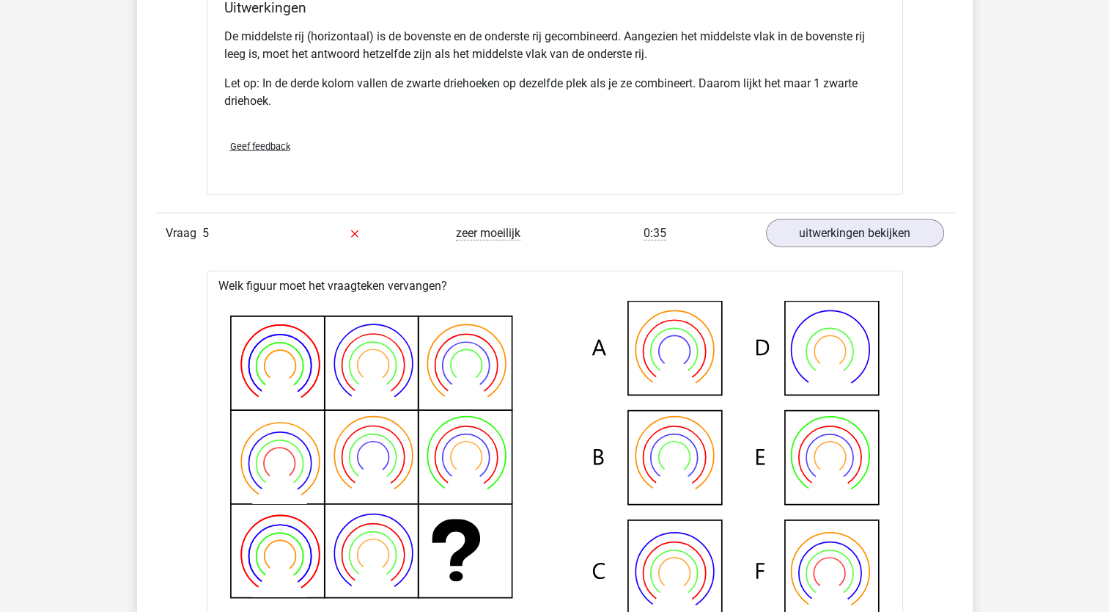
scroll to position [3226, 0]
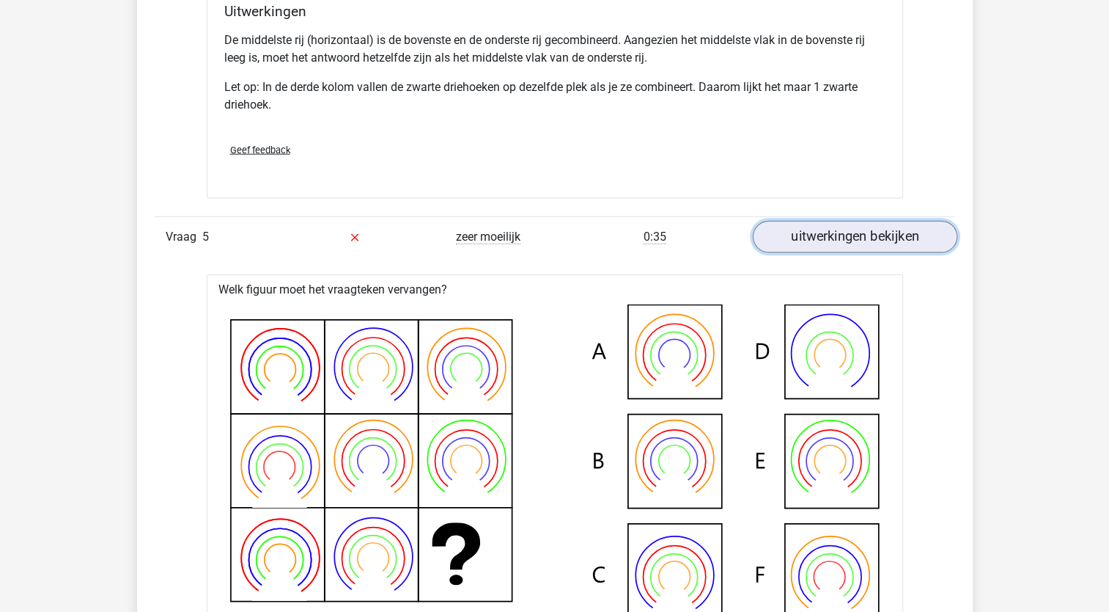
click at [917, 233] on link "uitwerkingen bekijken" at bounding box center [854, 237] width 205 height 32
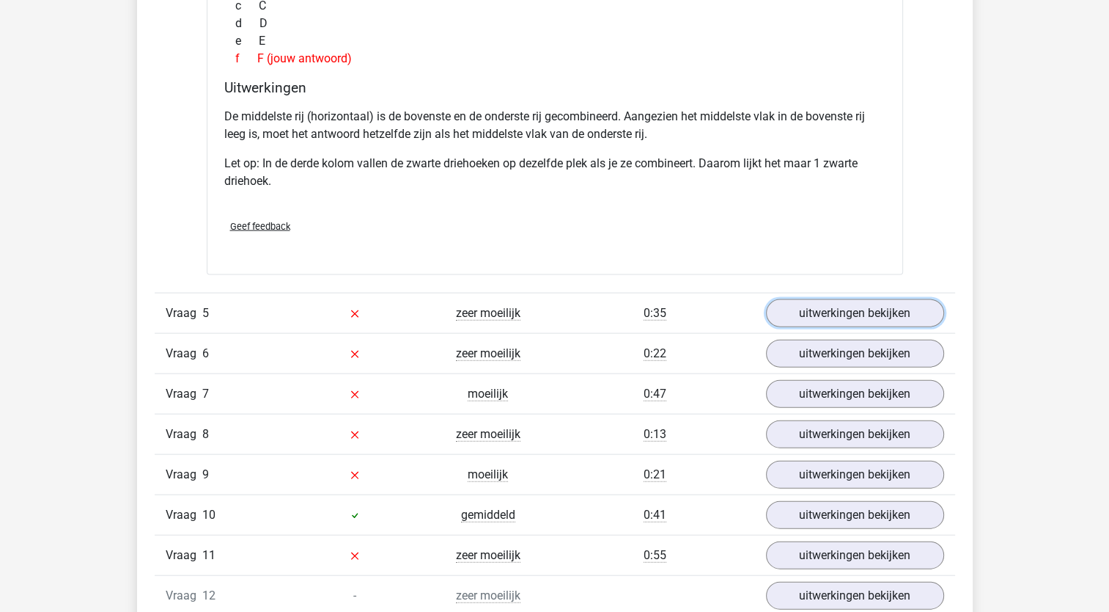
scroll to position [3153, 0]
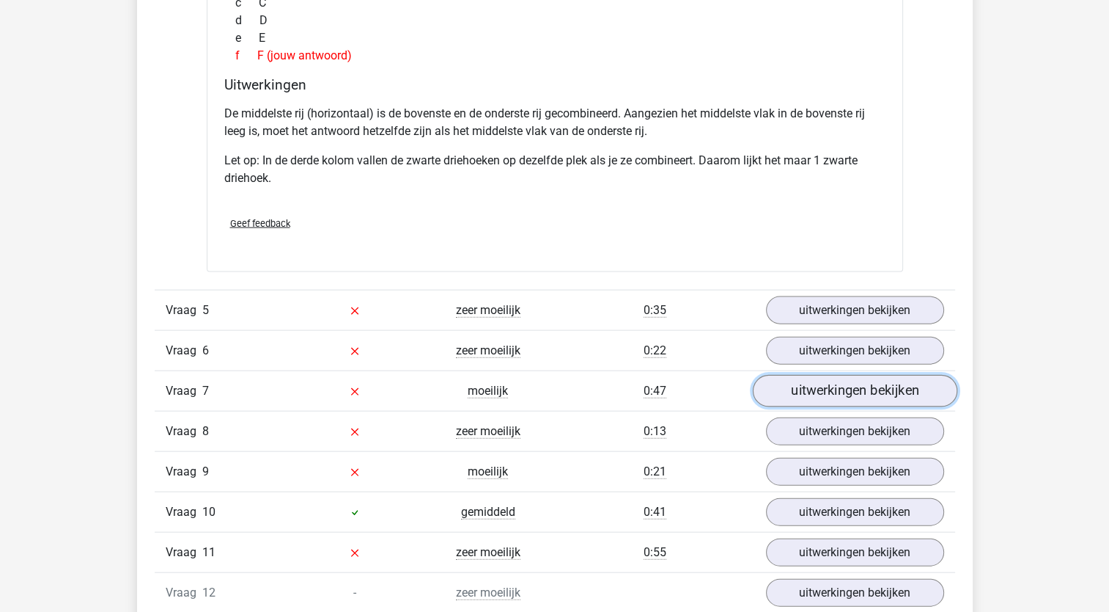
click at [852, 387] on link "uitwerkingen bekijken" at bounding box center [854, 391] width 205 height 32
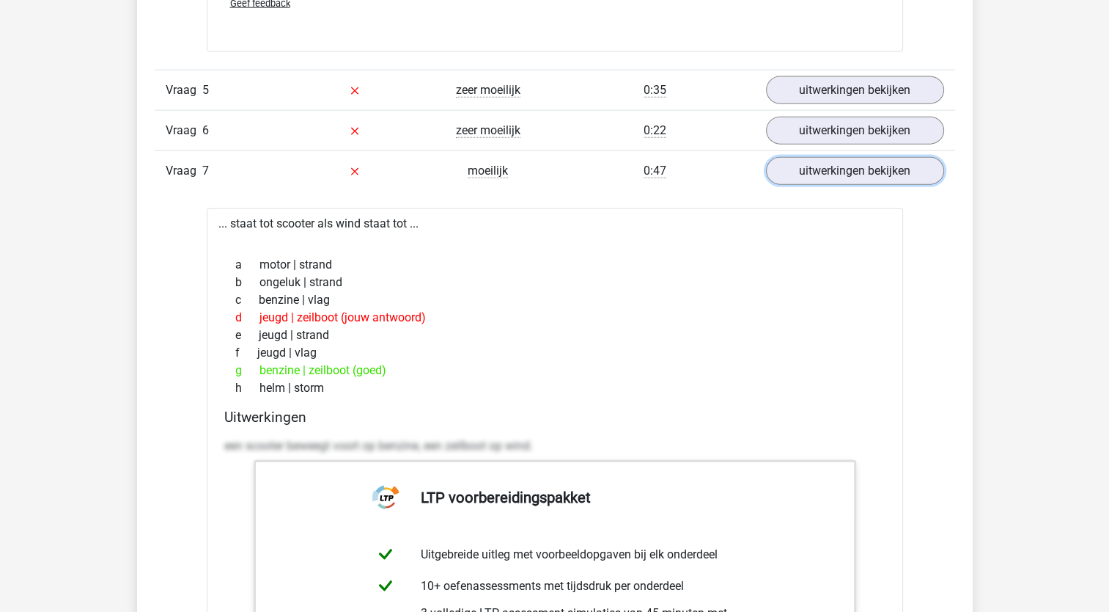
scroll to position [3300, 0]
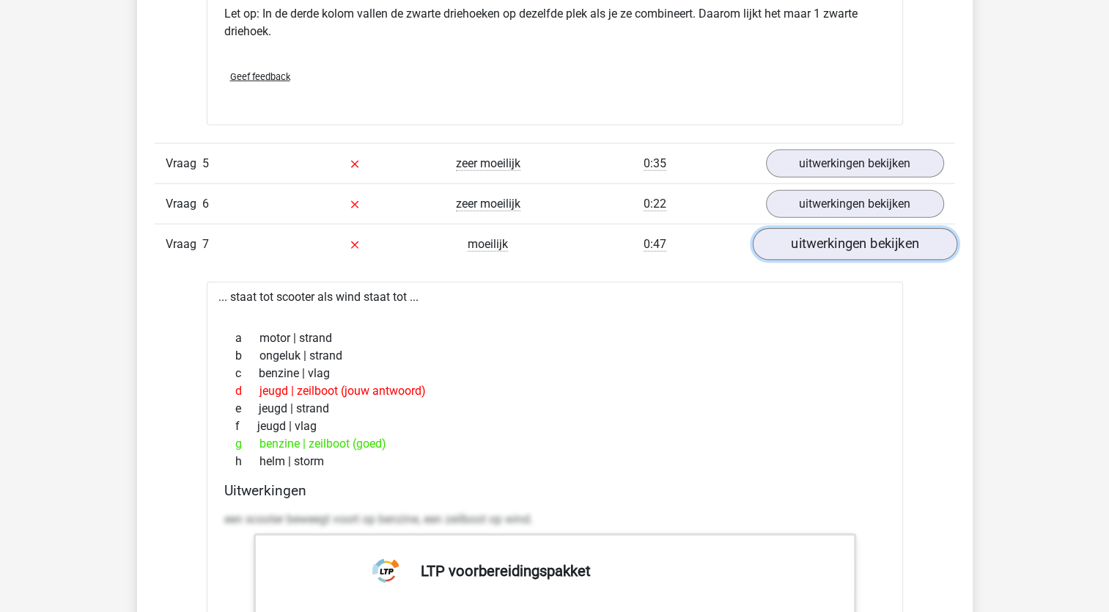
click at [895, 242] on link "uitwerkingen bekijken" at bounding box center [854, 244] width 205 height 32
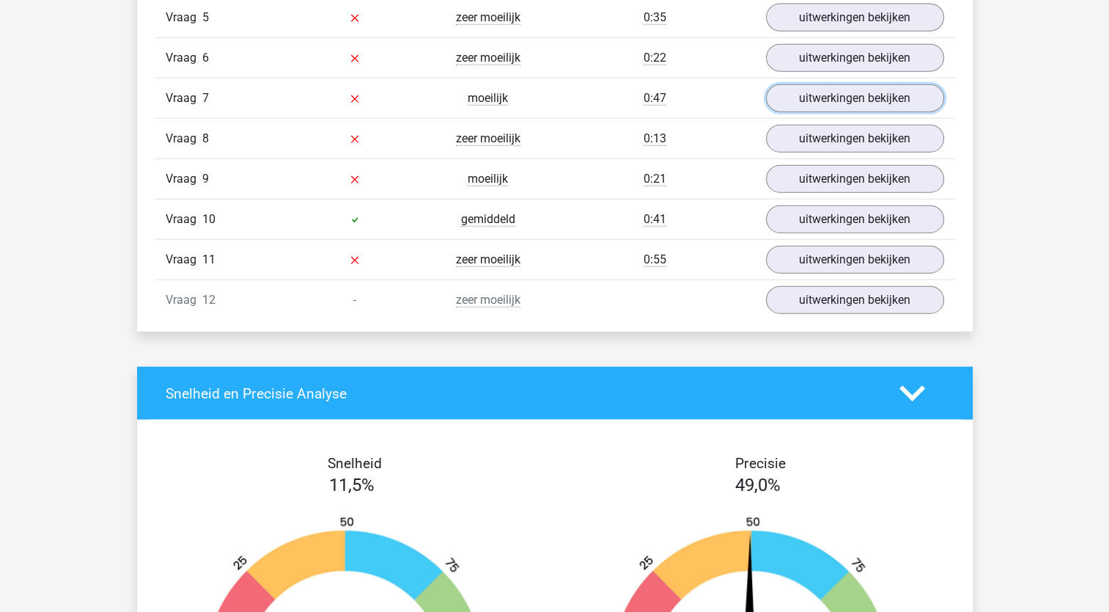
scroll to position [3373, 0]
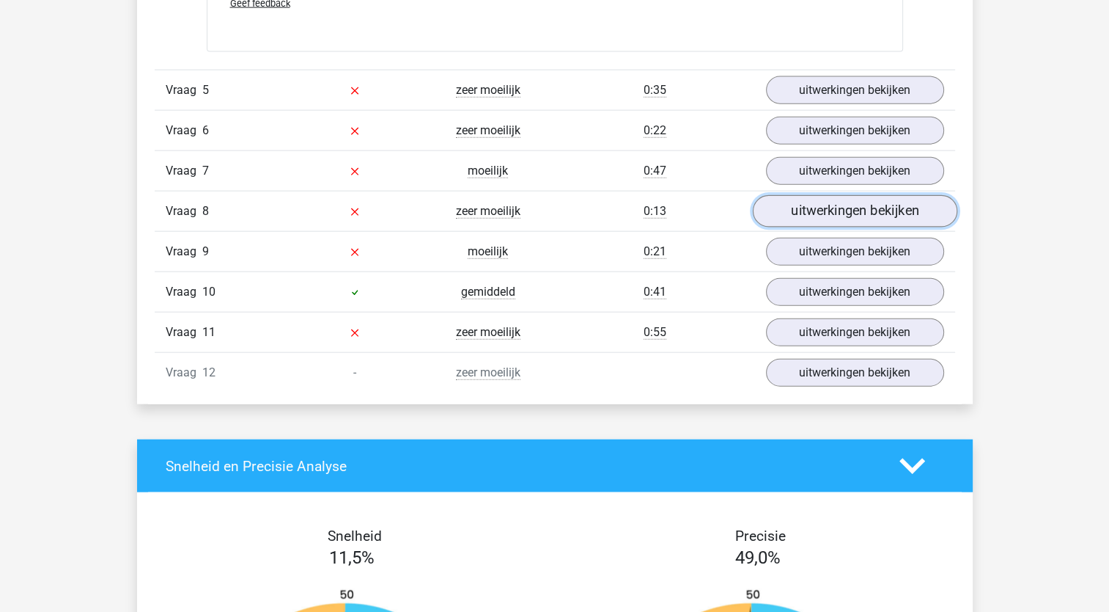
click at [896, 207] on link "uitwerkingen bekijken" at bounding box center [854, 211] width 205 height 32
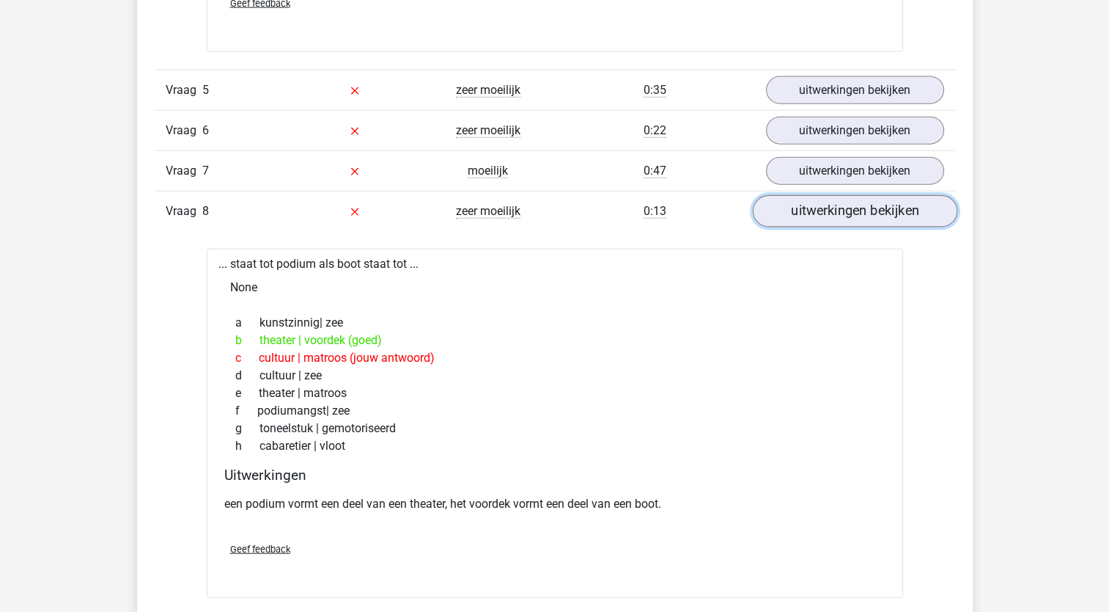
click at [909, 211] on link "uitwerkingen bekijken" at bounding box center [854, 211] width 205 height 32
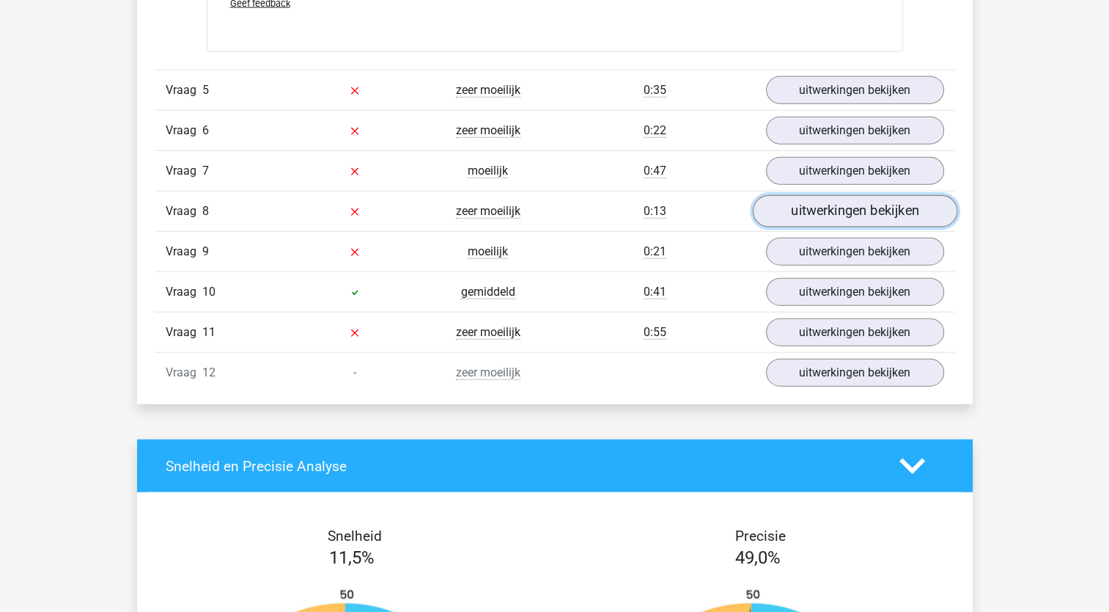
click at [911, 205] on link "uitwerkingen bekijken" at bounding box center [854, 211] width 205 height 32
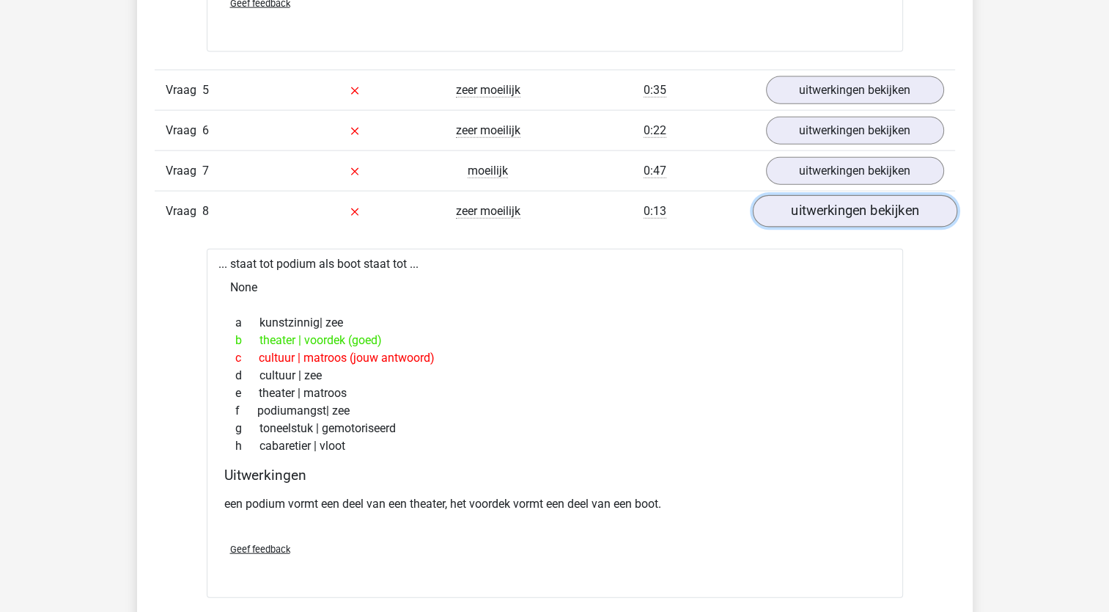
click at [911, 205] on link "uitwerkingen bekijken" at bounding box center [854, 211] width 205 height 32
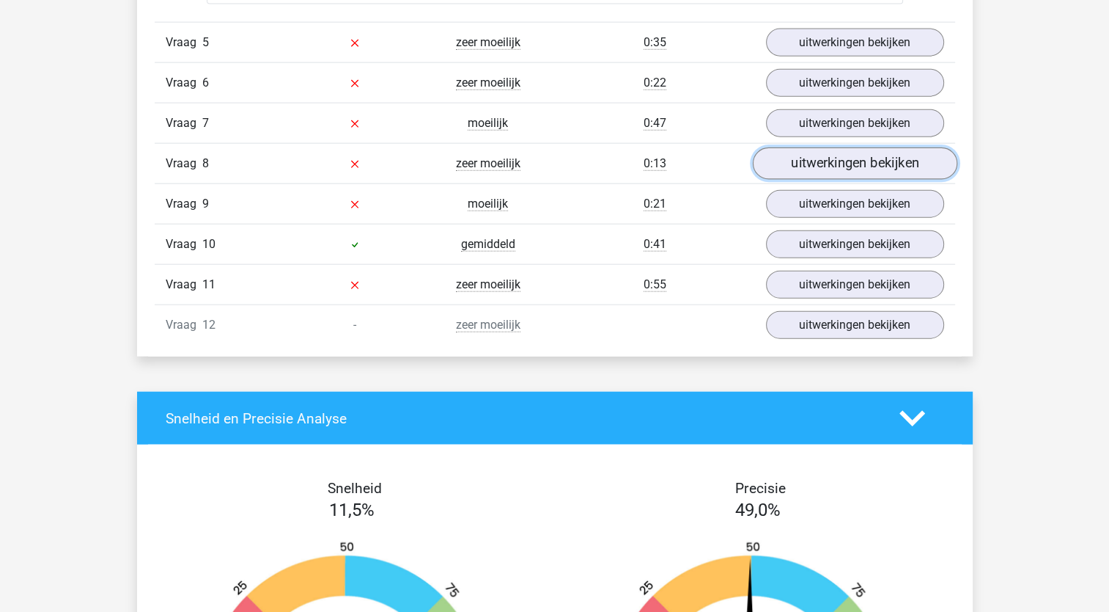
scroll to position [3446, 0]
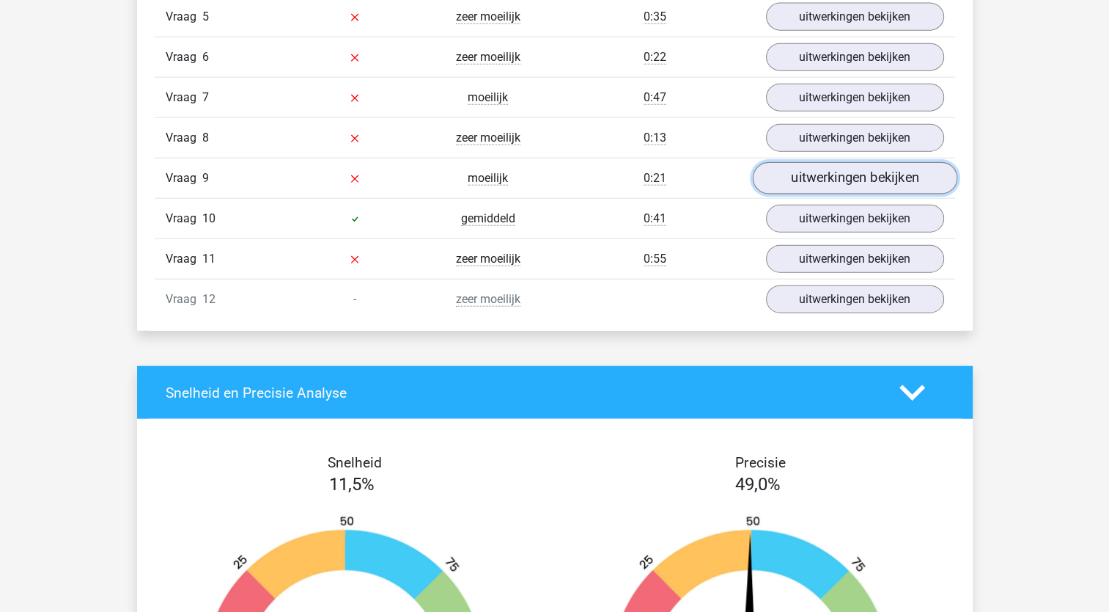
click at [909, 180] on link "uitwerkingen bekijken" at bounding box center [854, 178] width 205 height 32
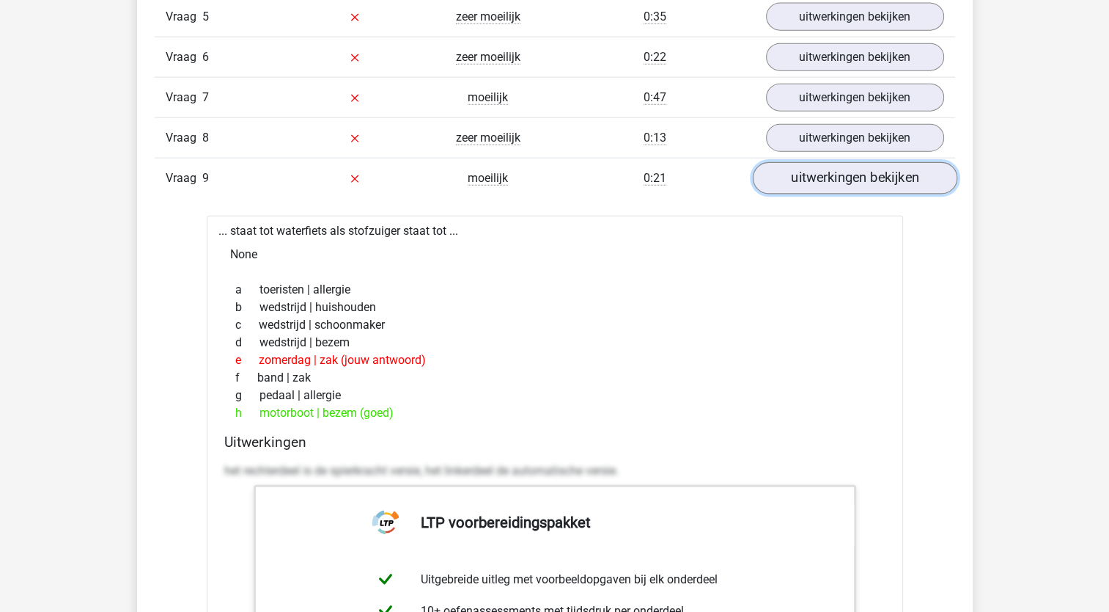
click at [912, 182] on link "uitwerkingen bekijken" at bounding box center [854, 178] width 205 height 32
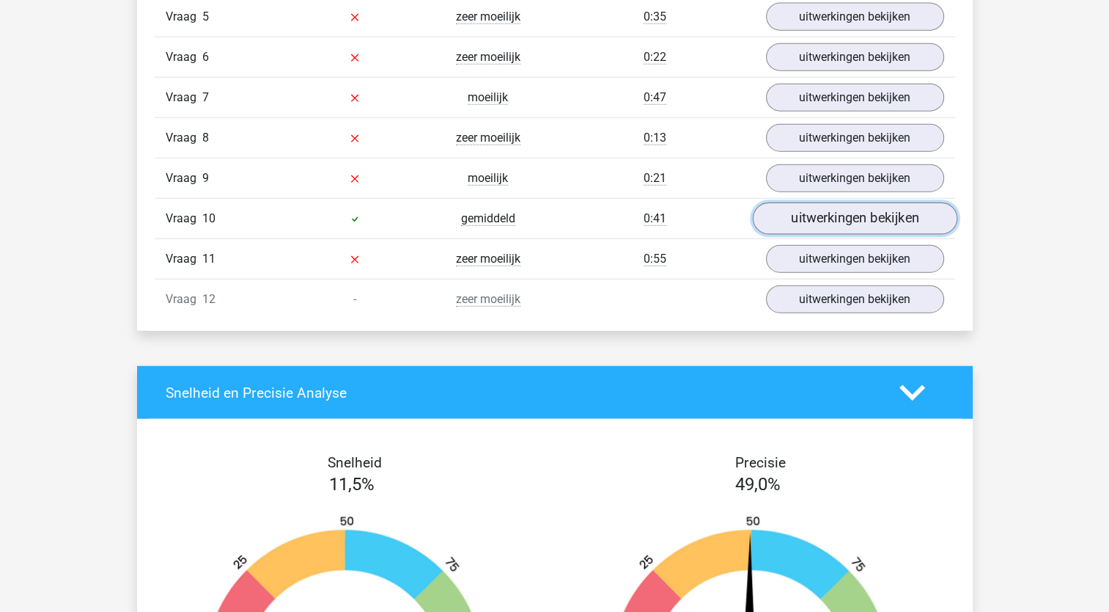
click at [905, 209] on link "uitwerkingen bekijken" at bounding box center [854, 218] width 205 height 32
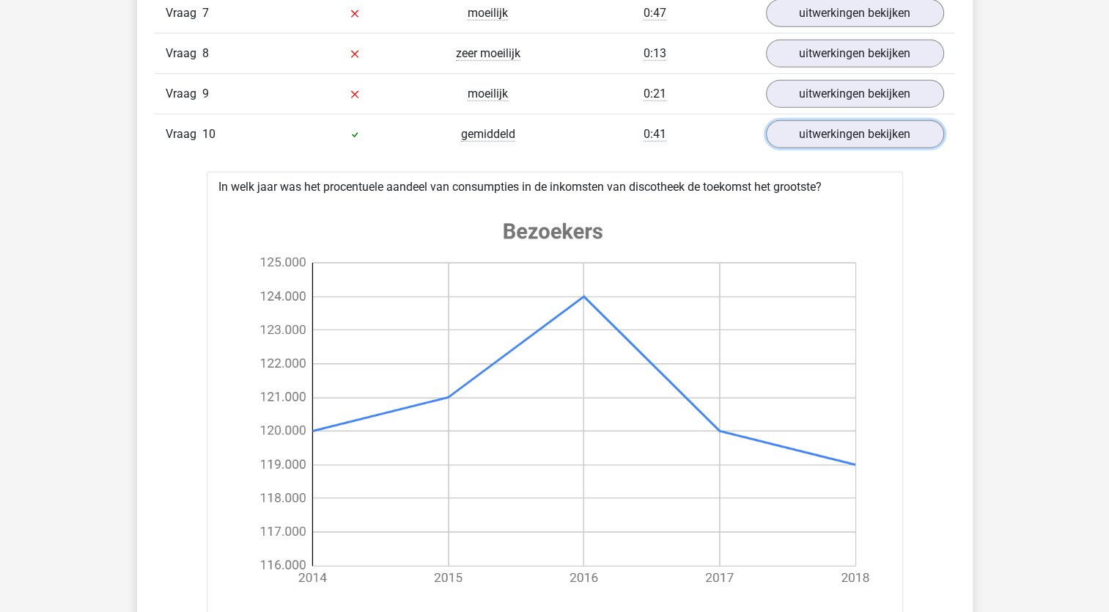
scroll to position [3520, 0]
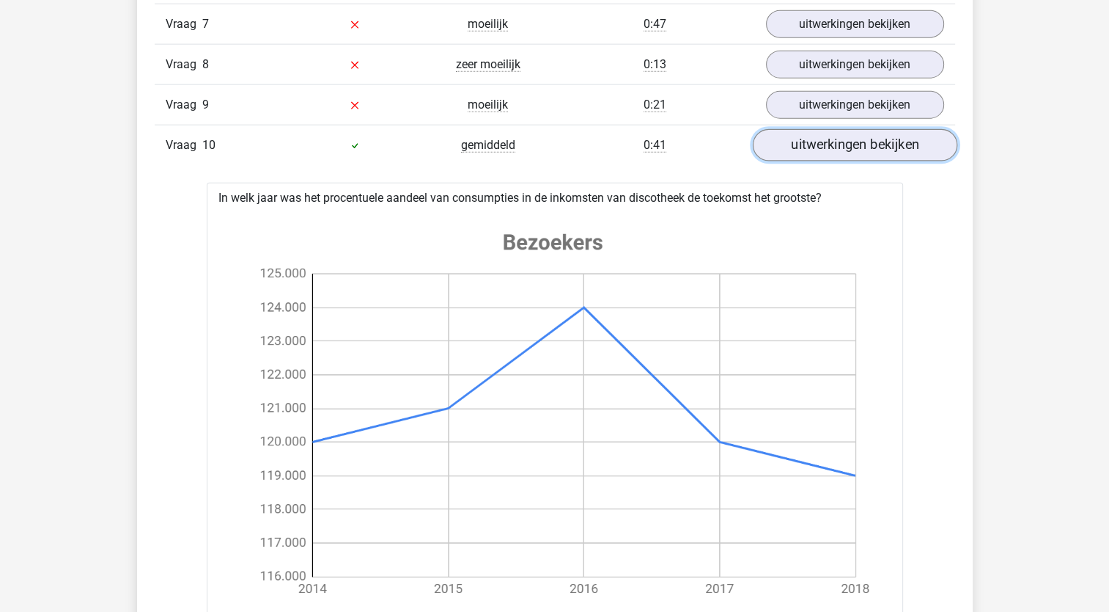
click at [912, 144] on link "uitwerkingen bekijken" at bounding box center [854, 145] width 205 height 32
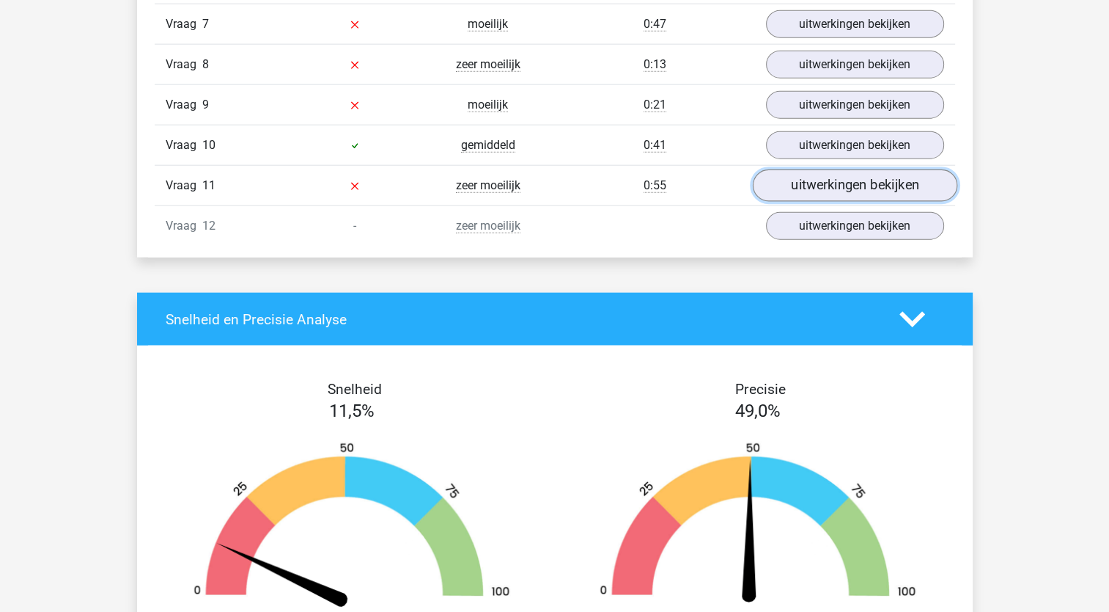
click at [897, 185] on link "uitwerkingen bekijken" at bounding box center [854, 185] width 205 height 32
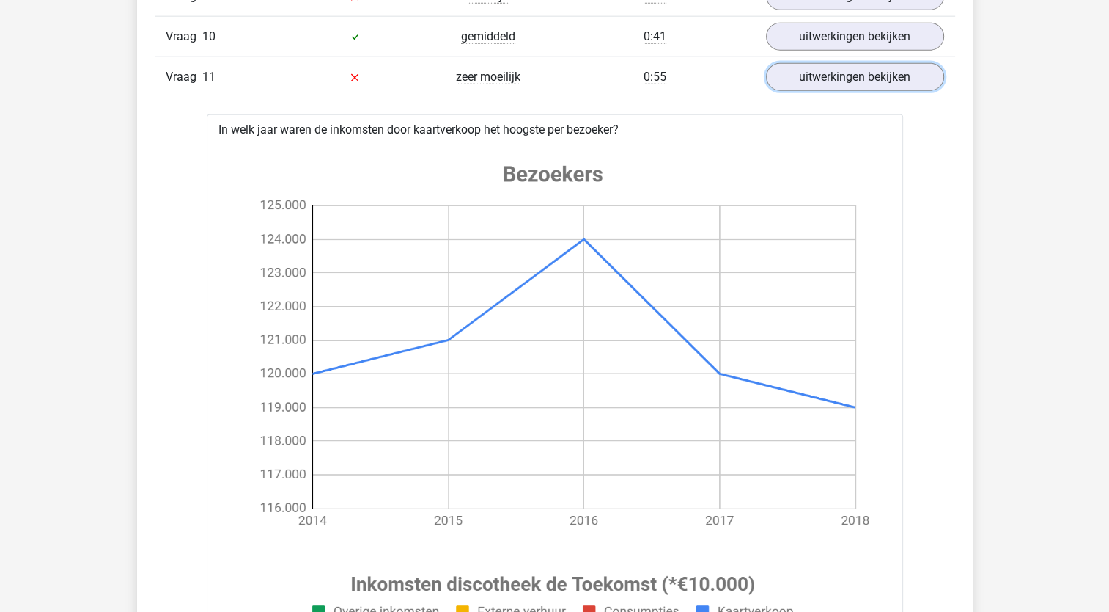
scroll to position [3593, 0]
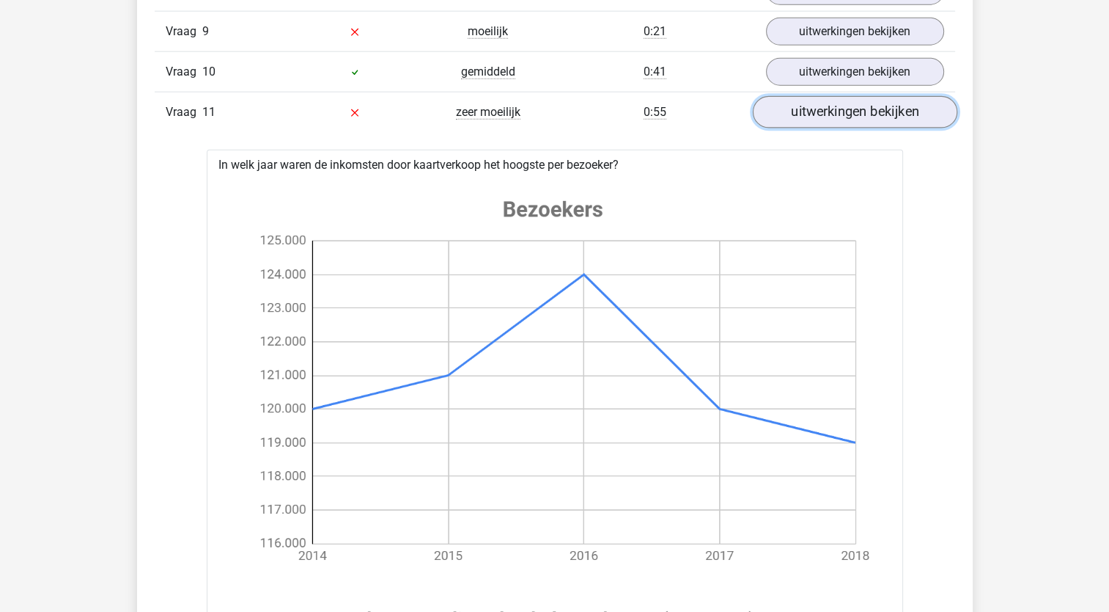
click at [867, 112] on link "uitwerkingen bekijken" at bounding box center [854, 112] width 205 height 32
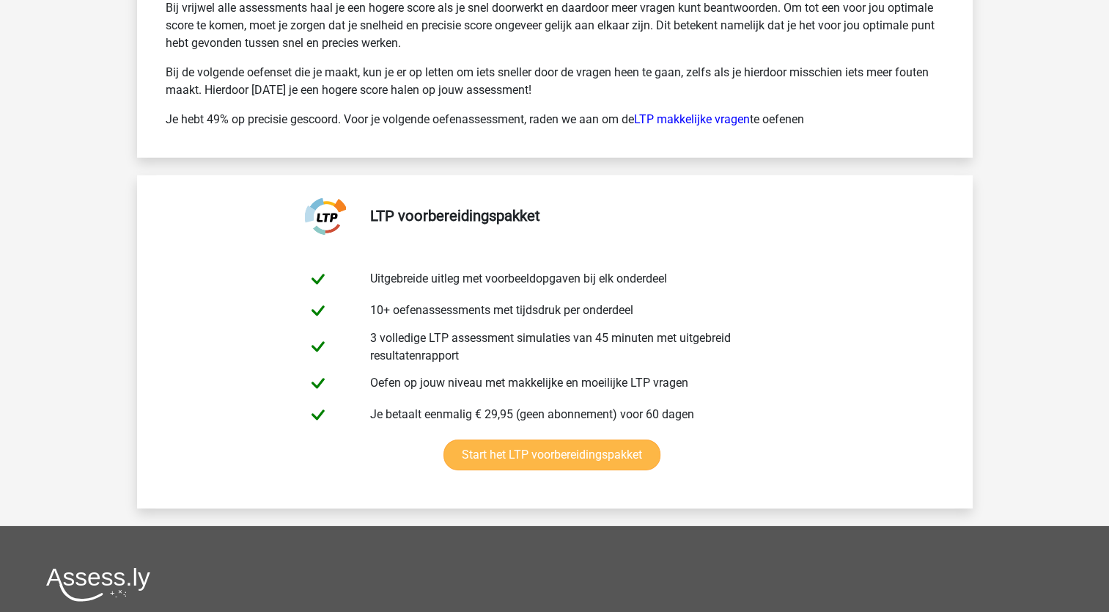
scroll to position [4241, 0]
